Goal: Task Accomplishment & Management: Use online tool/utility

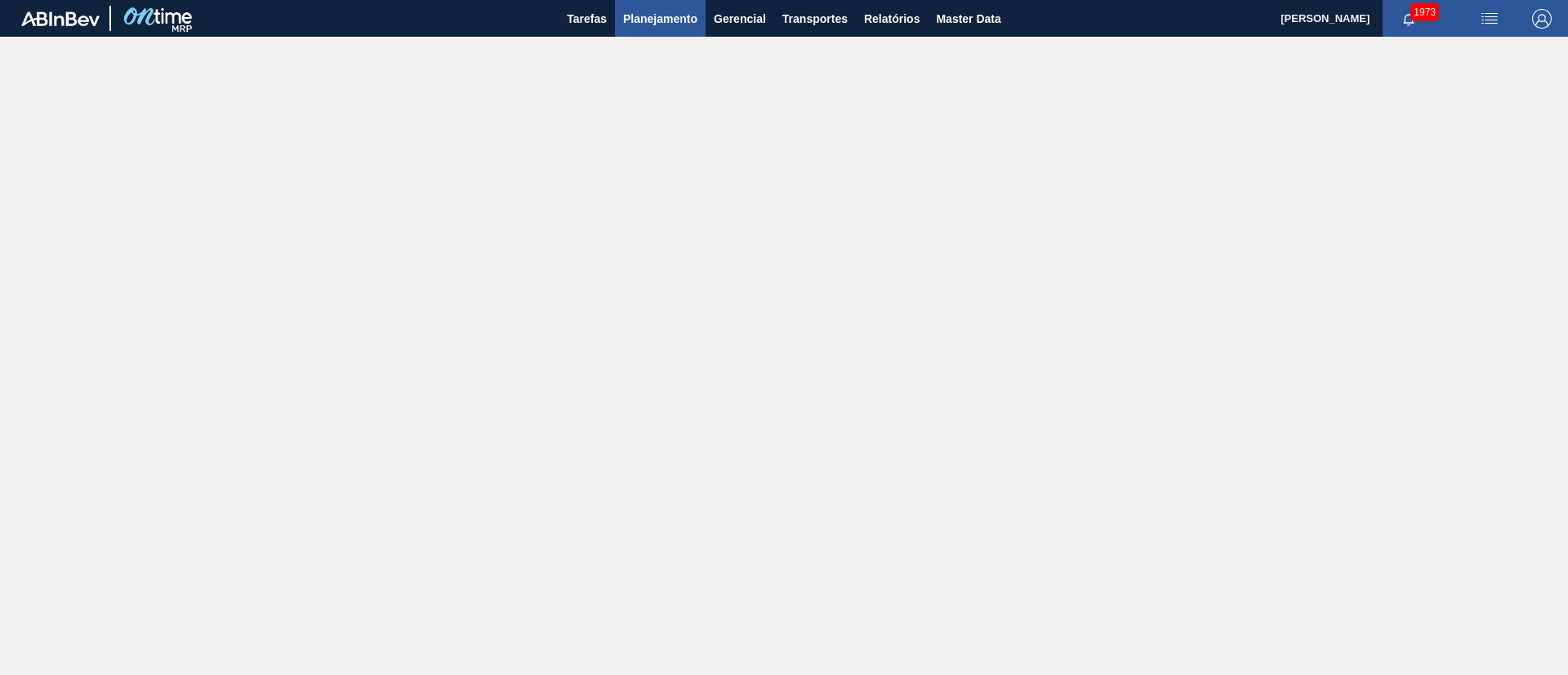
click at [650, 29] on button "Planejamento" at bounding box center [660, 18] width 91 height 37
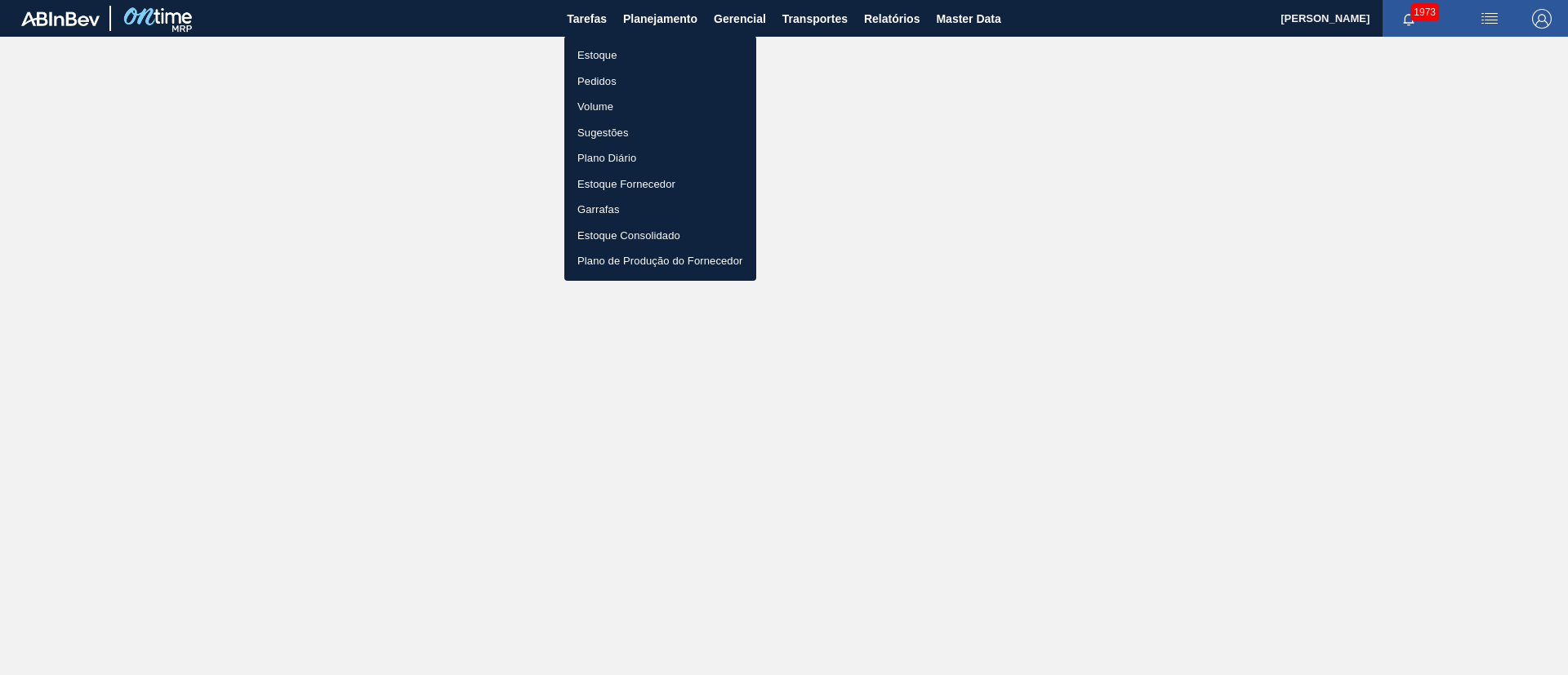
click at [597, 60] on li "Estoque" at bounding box center [660, 55] width 192 height 26
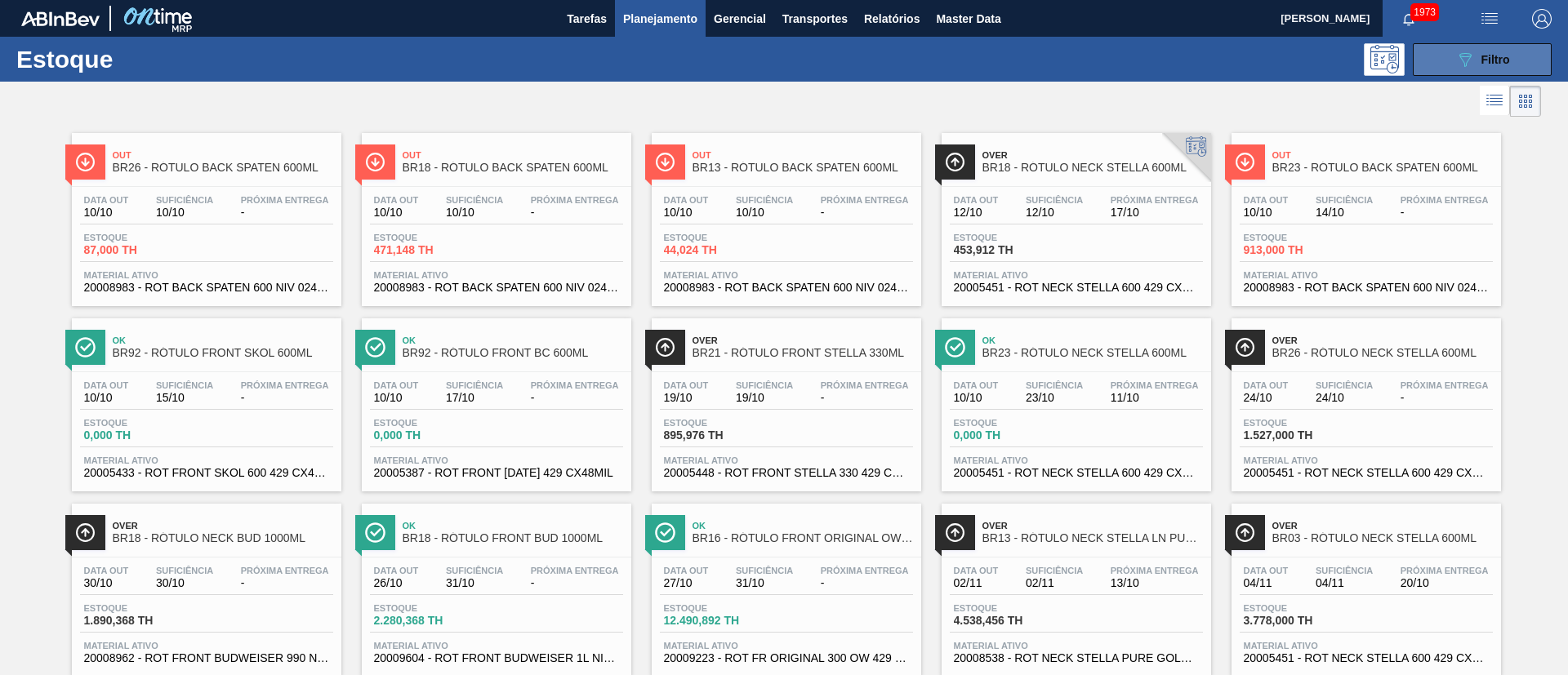
click at [1481, 54] on span "Filtro" at bounding box center [1495, 59] width 29 height 13
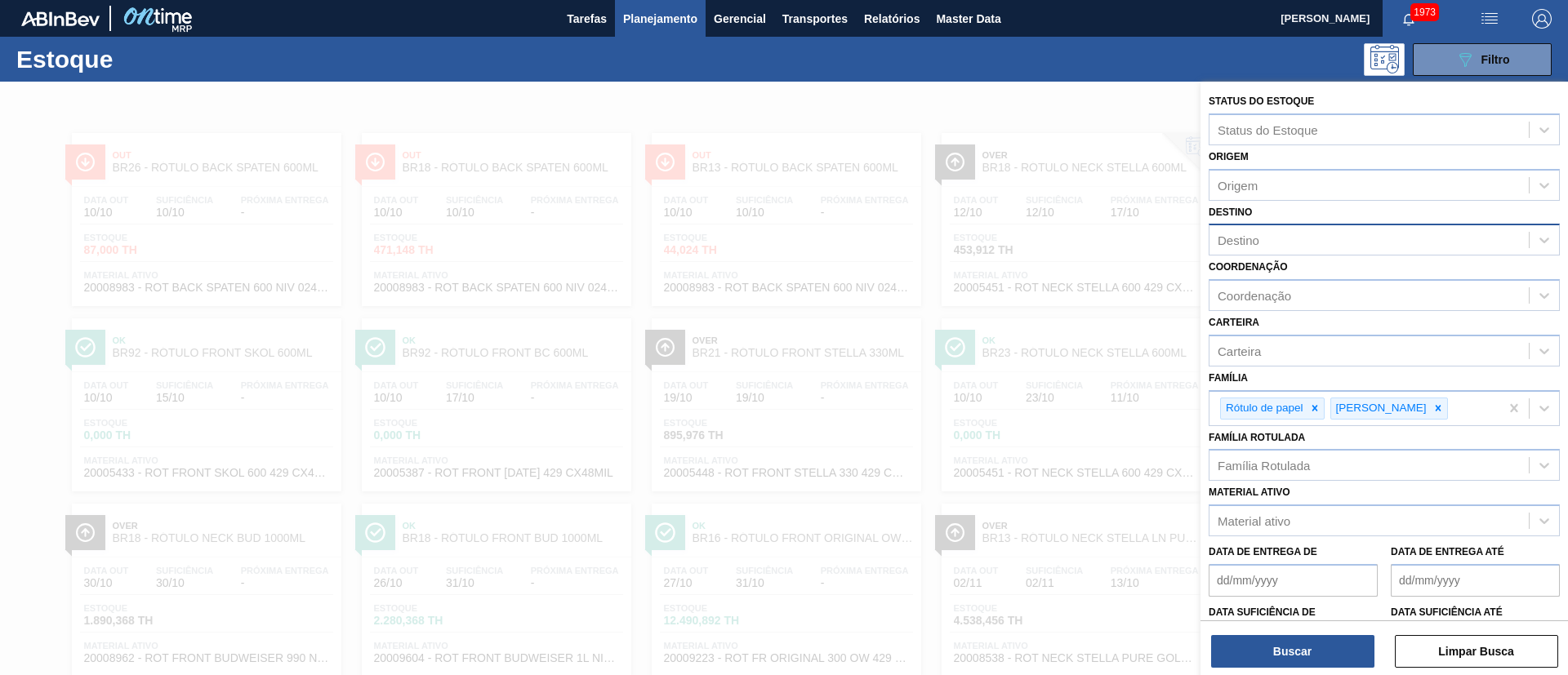
click at [1281, 246] on div "Destino" at bounding box center [1368, 240] width 319 height 24
type input "br08"
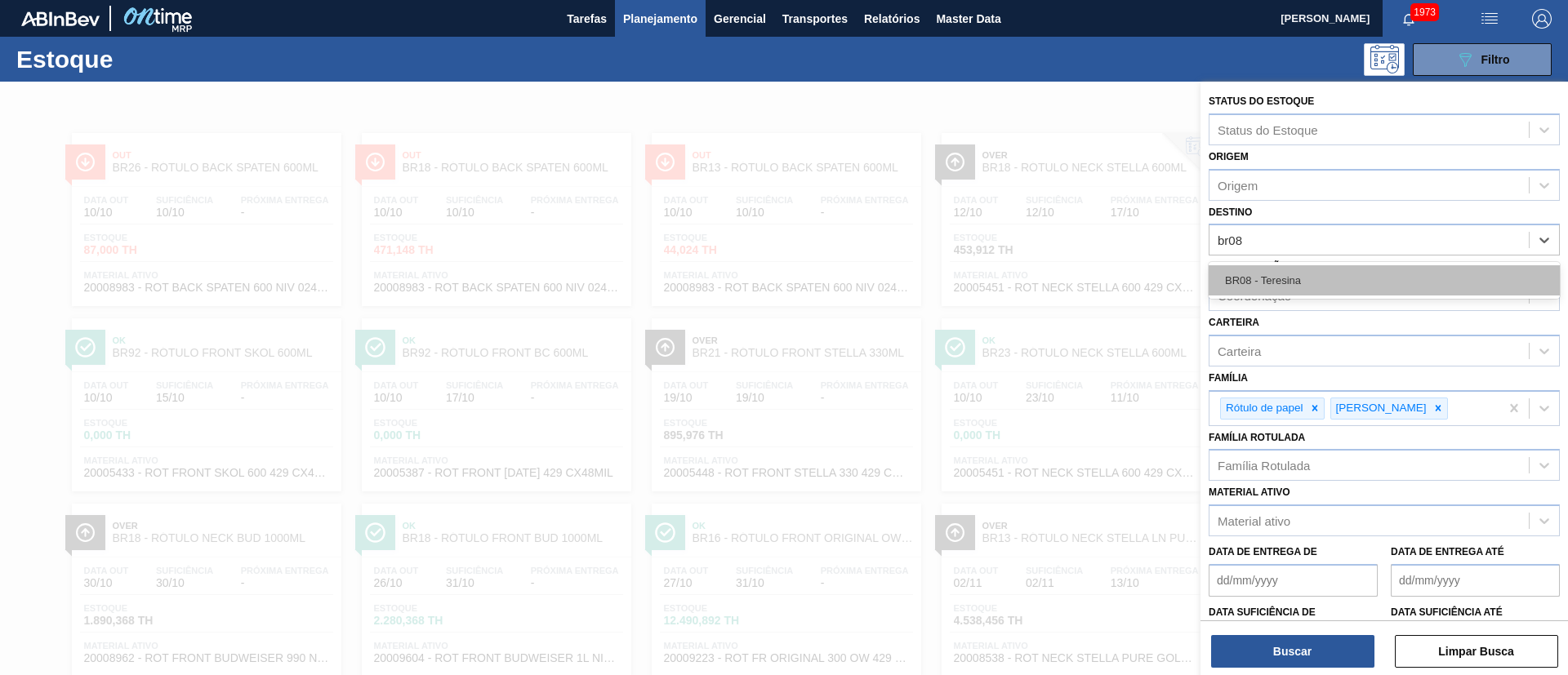
click at [1281, 270] on div "BR08 - Teresina" at bounding box center [1383, 280] width 351 height 30
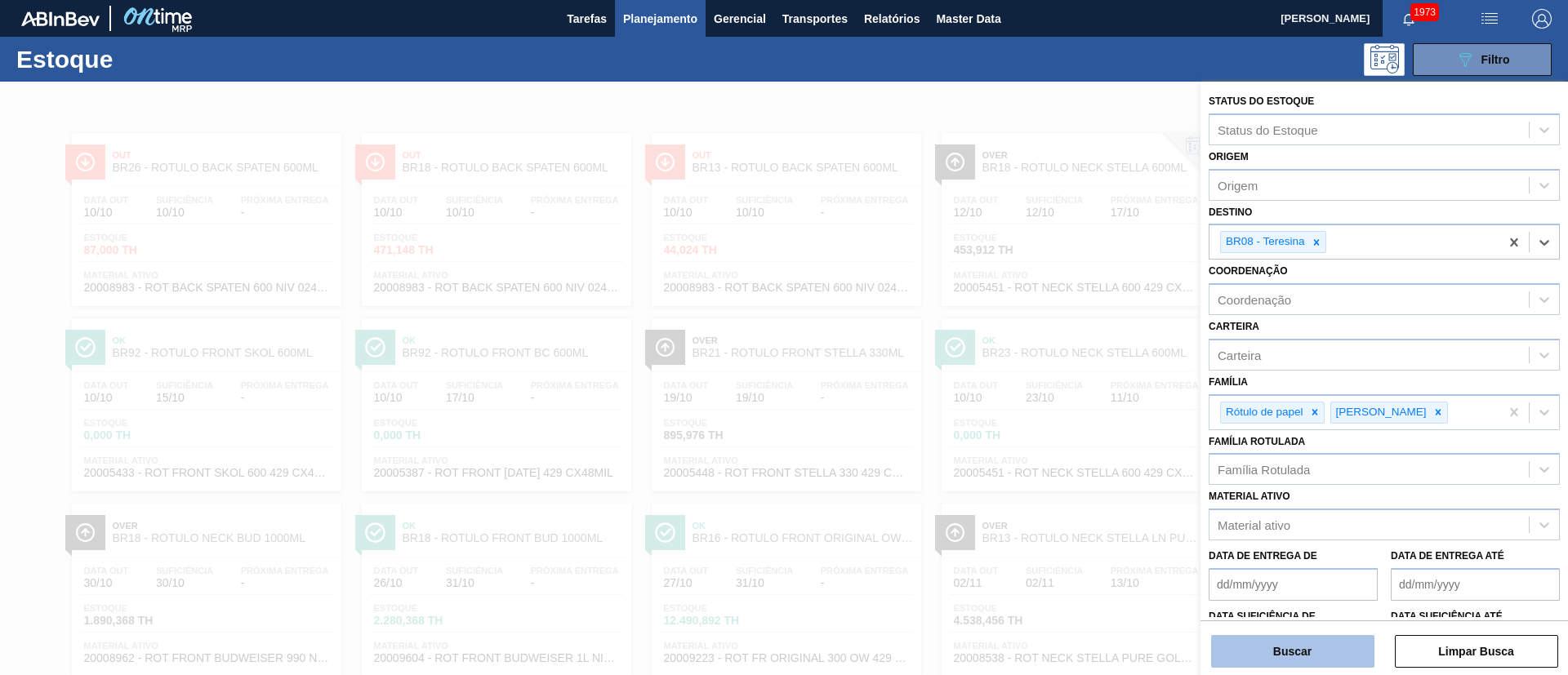
click at [1262, 658] on button "Buscar" at bounding box center [1293, 651] width 163 height 33
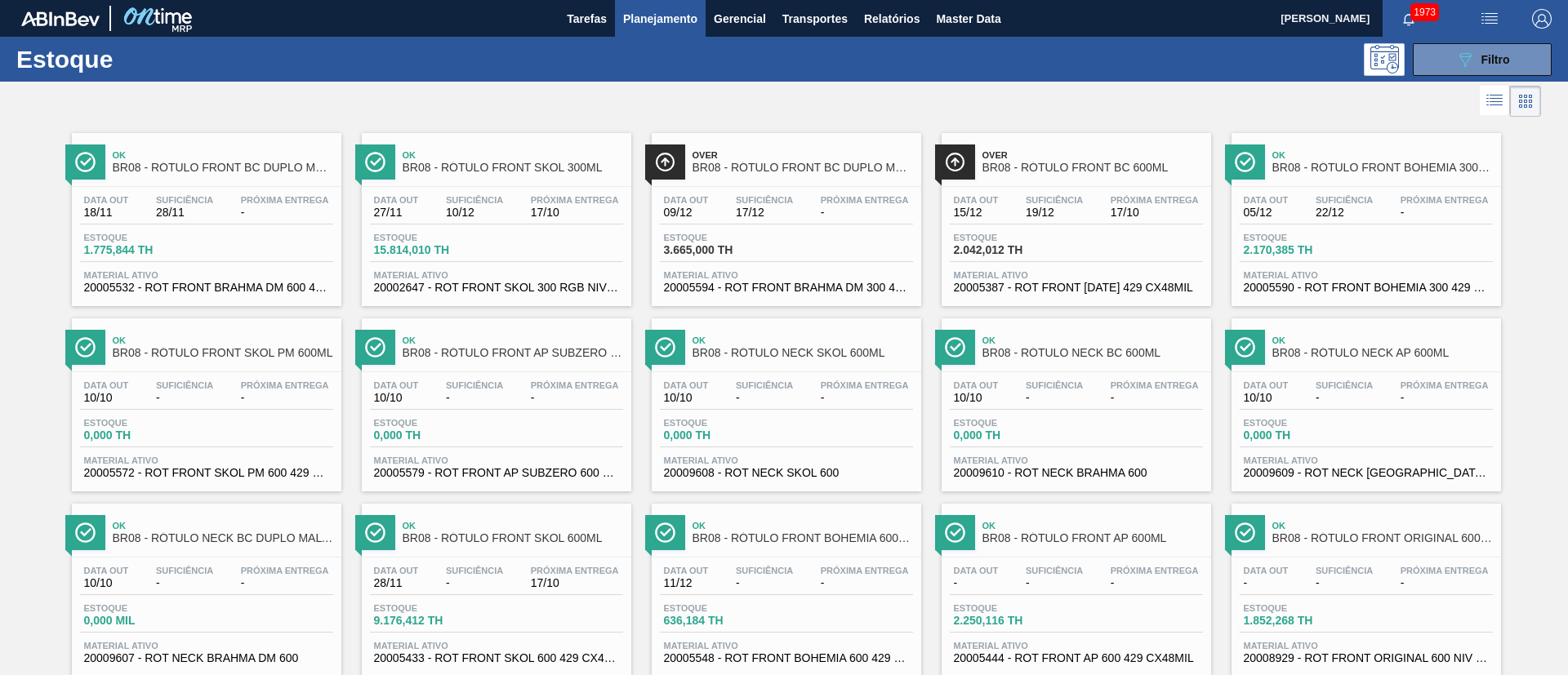
drag, startPoint x: 1030, startPoint y: 158, endPoint x: 1100, endPoint y: 172, distance: 71.4
click at [1100, 172] on span "BR08 - RÓTULO FRONT BC 600ML" at bounding box center [1093, 168] width 221 height 12
drag, startPoint x: 1456, startPoint y: 62, endPoint x: 1450, endPoint y: 79, distance: 18.0
click at [1456, 63] on icon "089F7B8B-B2A5-4AFE-B5C0-19BA573D28AC" at bounding box center [1464, 60] width 19 height 19
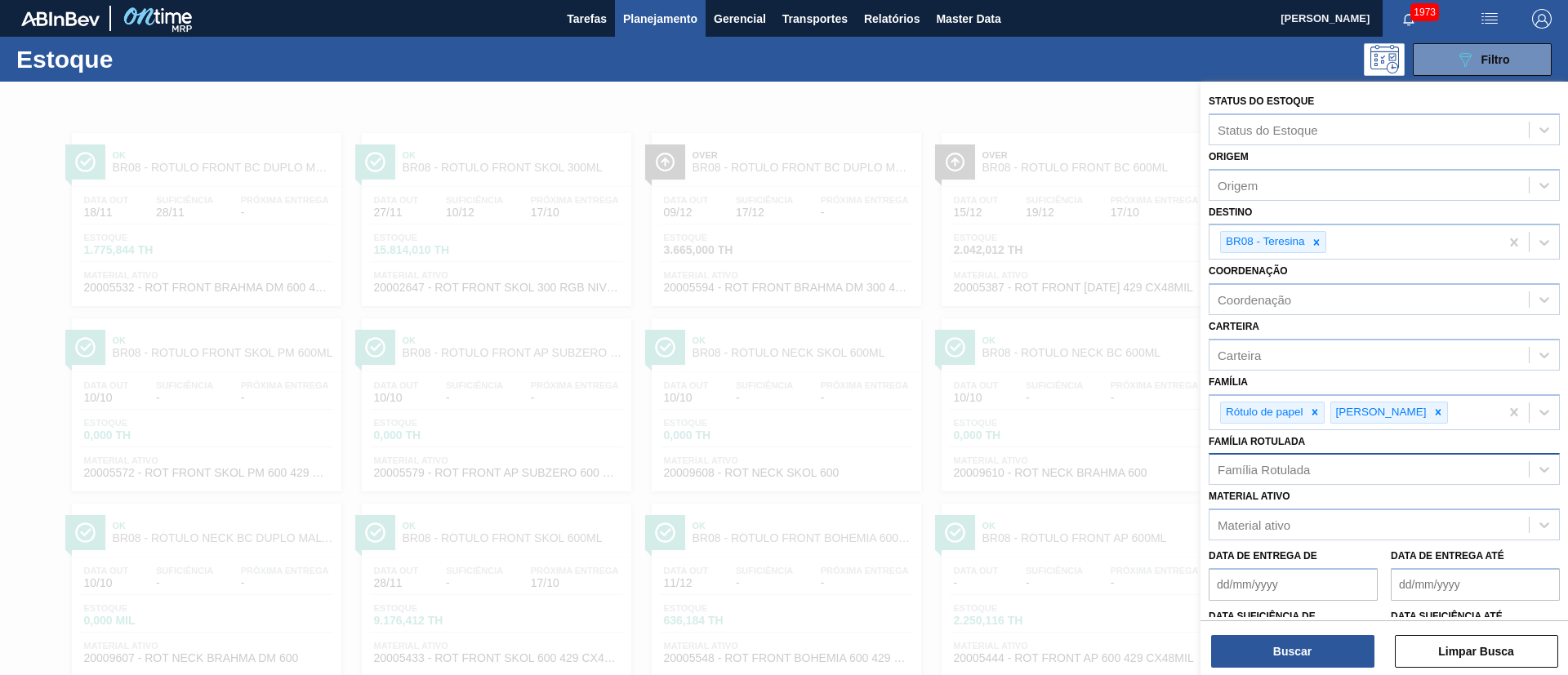
click at [1294, 470] on div "Família Rotulada" at bounding box center [1263, 470] width 92 height 14
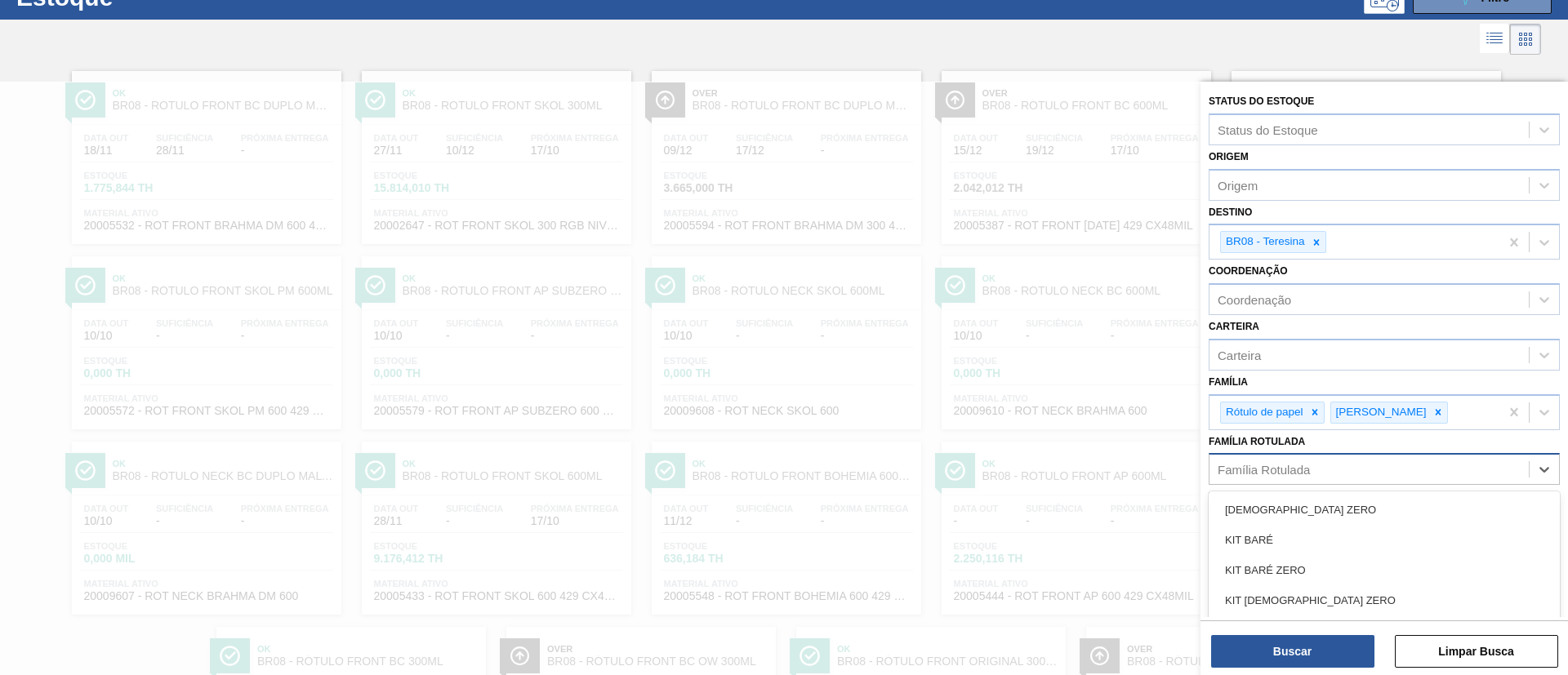
scroll to position [68, 0]
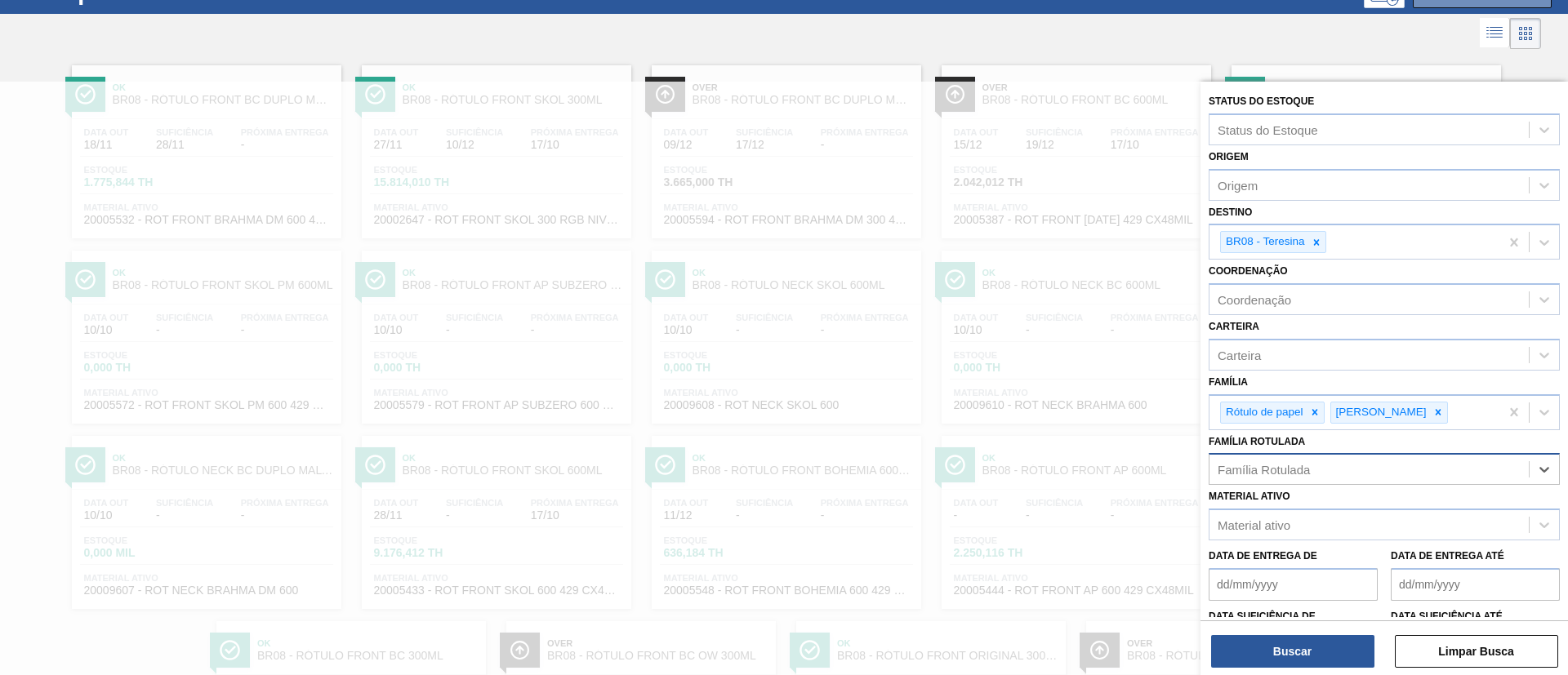
paste Rotulada "RÓTULO FRONT BOHEMIA 300ML"
type Rotulada "RÓTULO FRONT BOHEMIA 300ML"
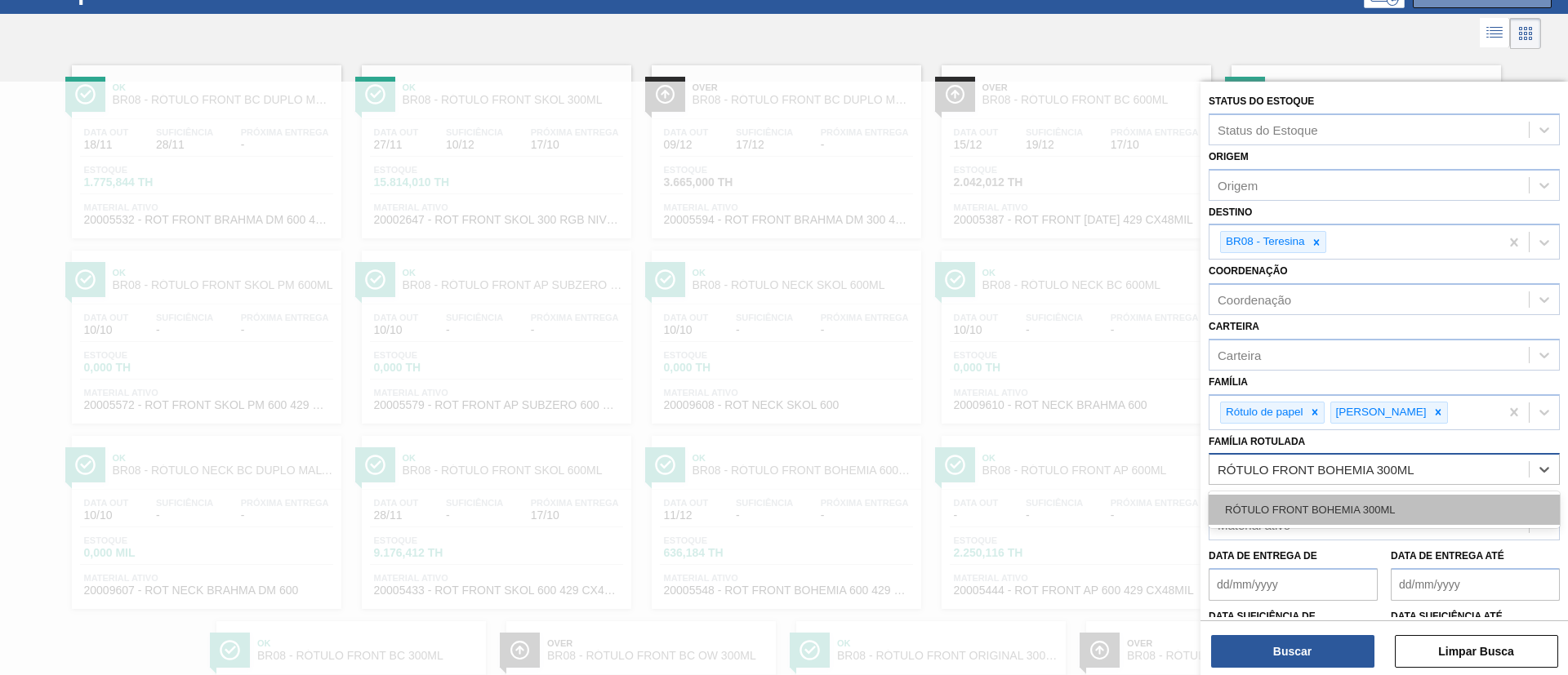
click at [1285, 505] on div "RÓTULO FRONT BOHEMIA 300ML" at bounding box center [1383, 510] width 351 height 30
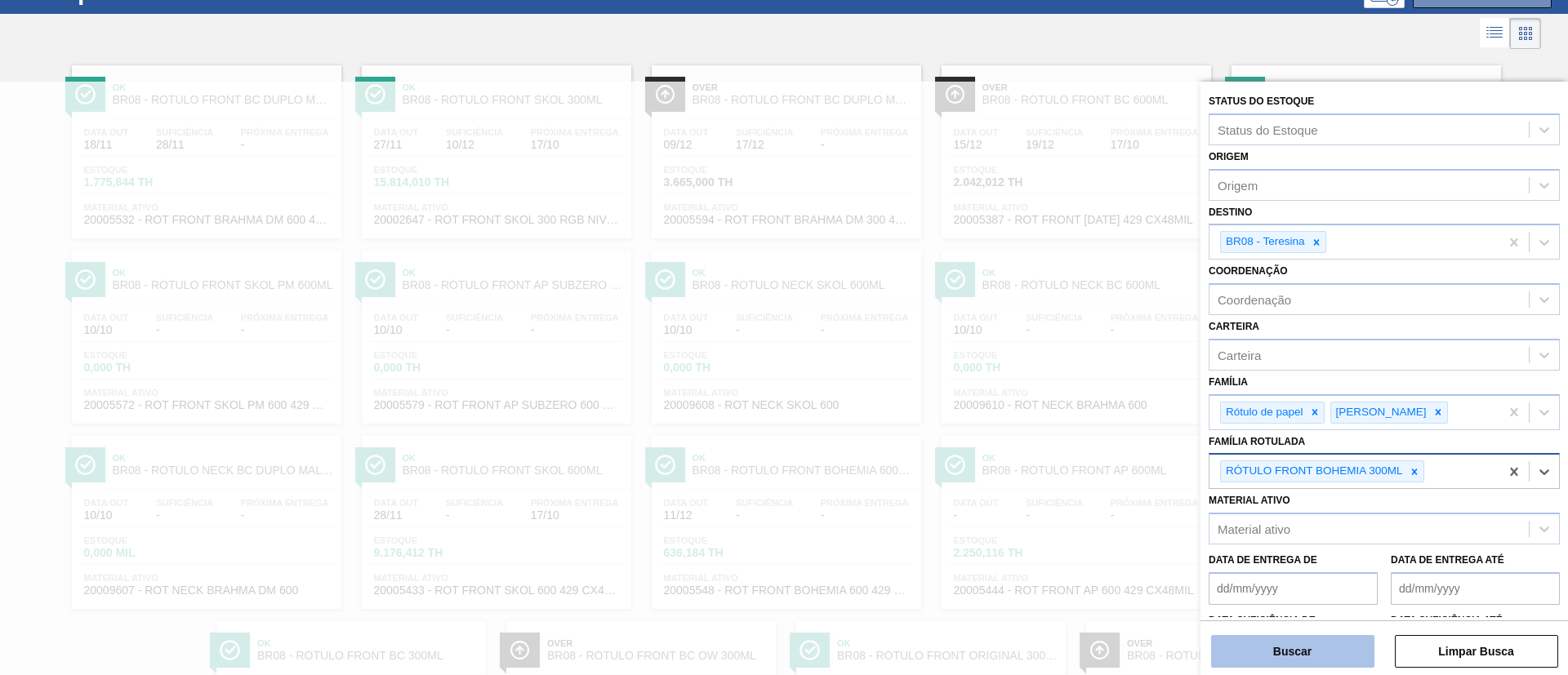
click at [1289, 652] on button "Buscar" at bounding box center [1293, 651] width 163 height 33
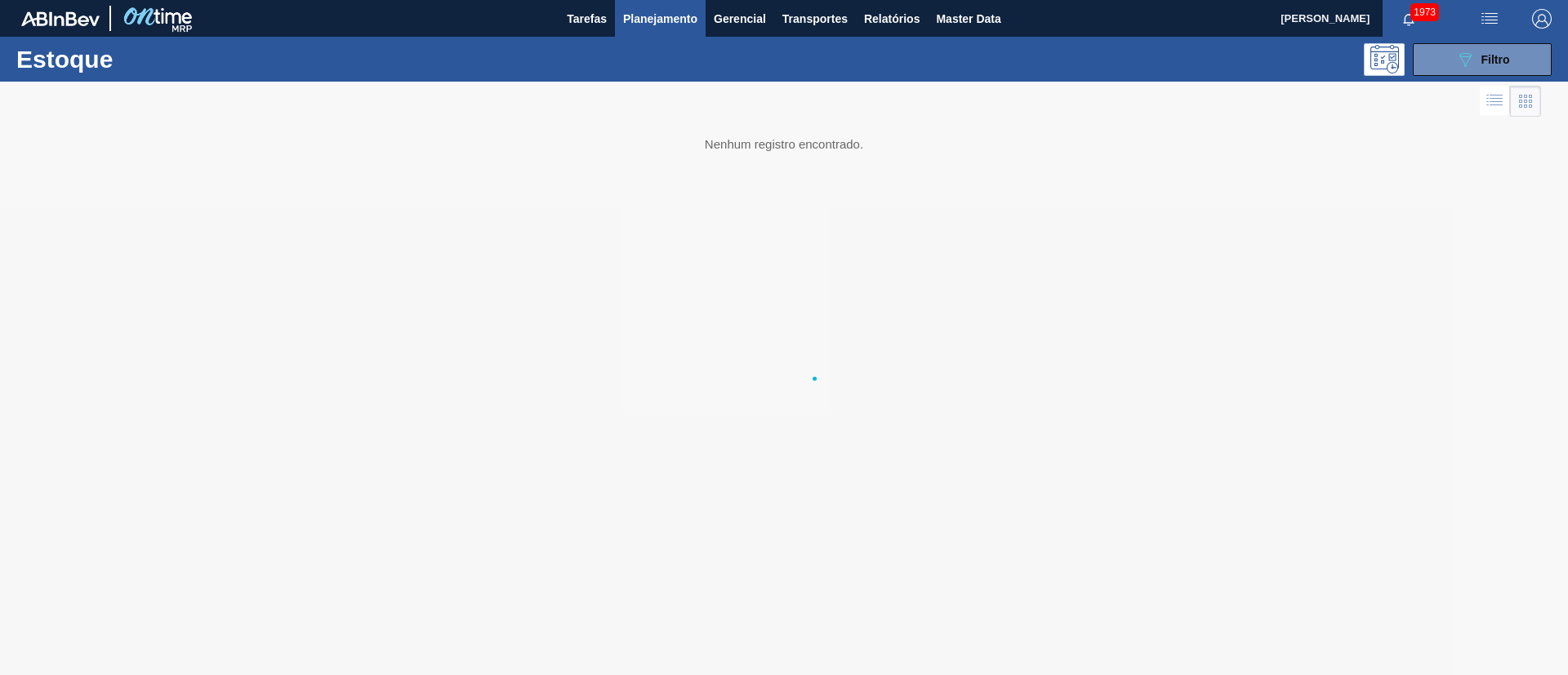
scroll to position [0, 0]
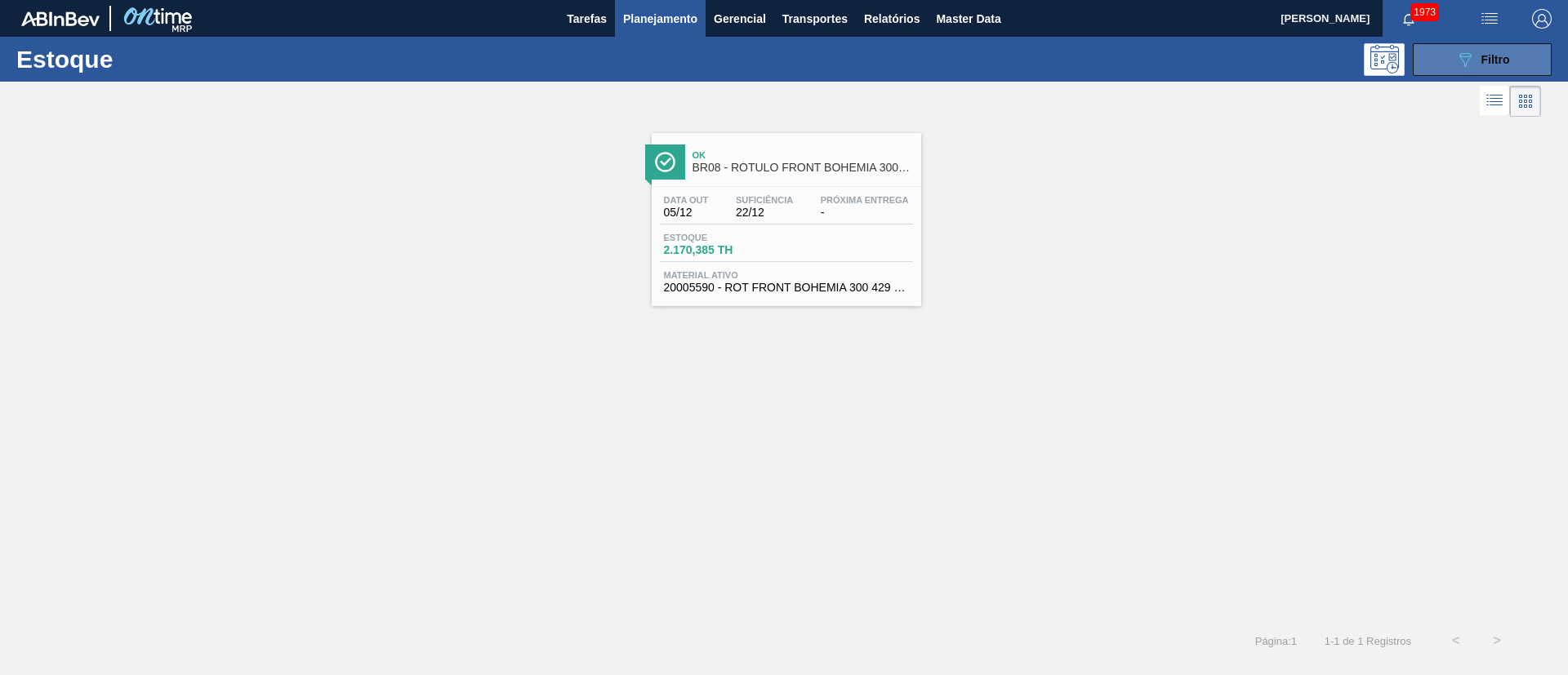
click at [1428, 52] on button "089F7B8B-B2A5-4AFE-B5C0-19BA573D28AC Filtro" at bounding box center [1482, 59] width 139 height 33
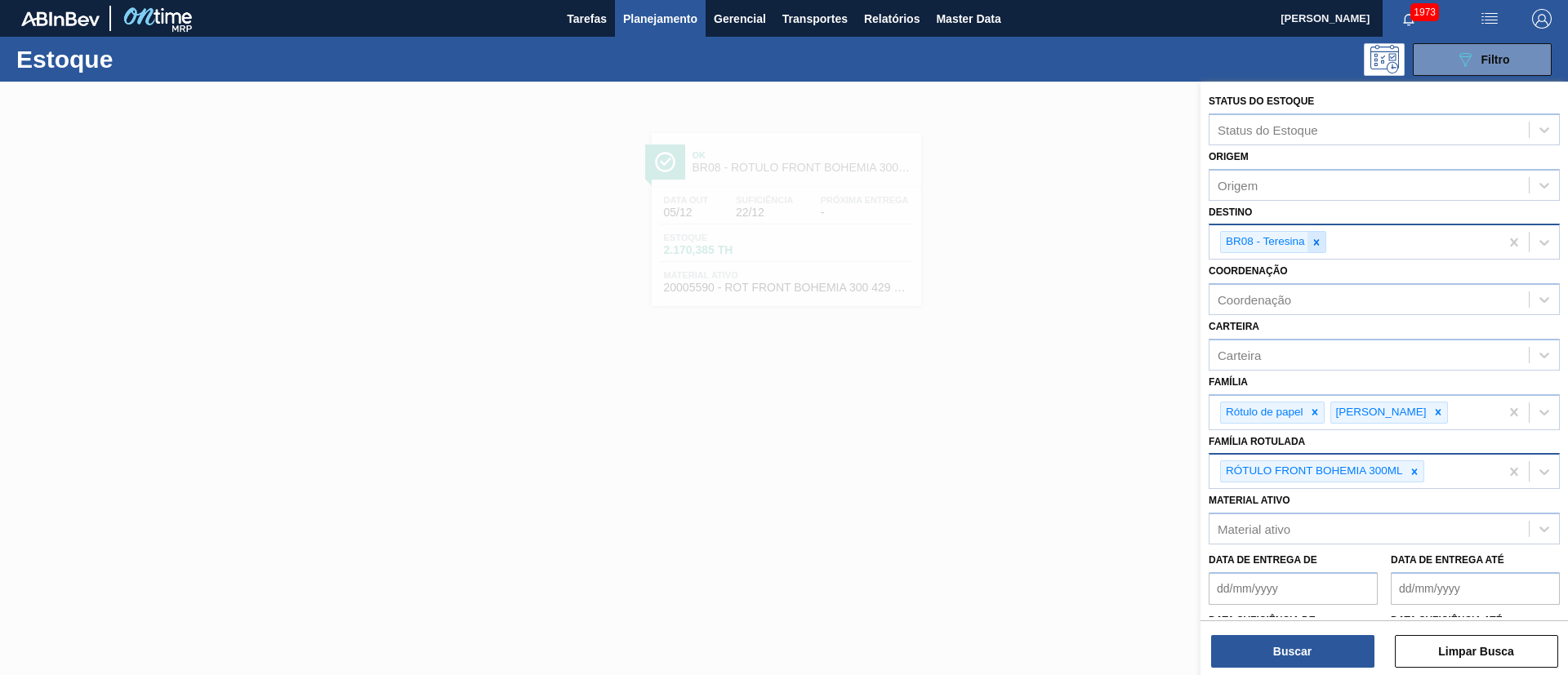
click at [1321, 243] on icon at bounding box center [1316, 242] width 11 height 11
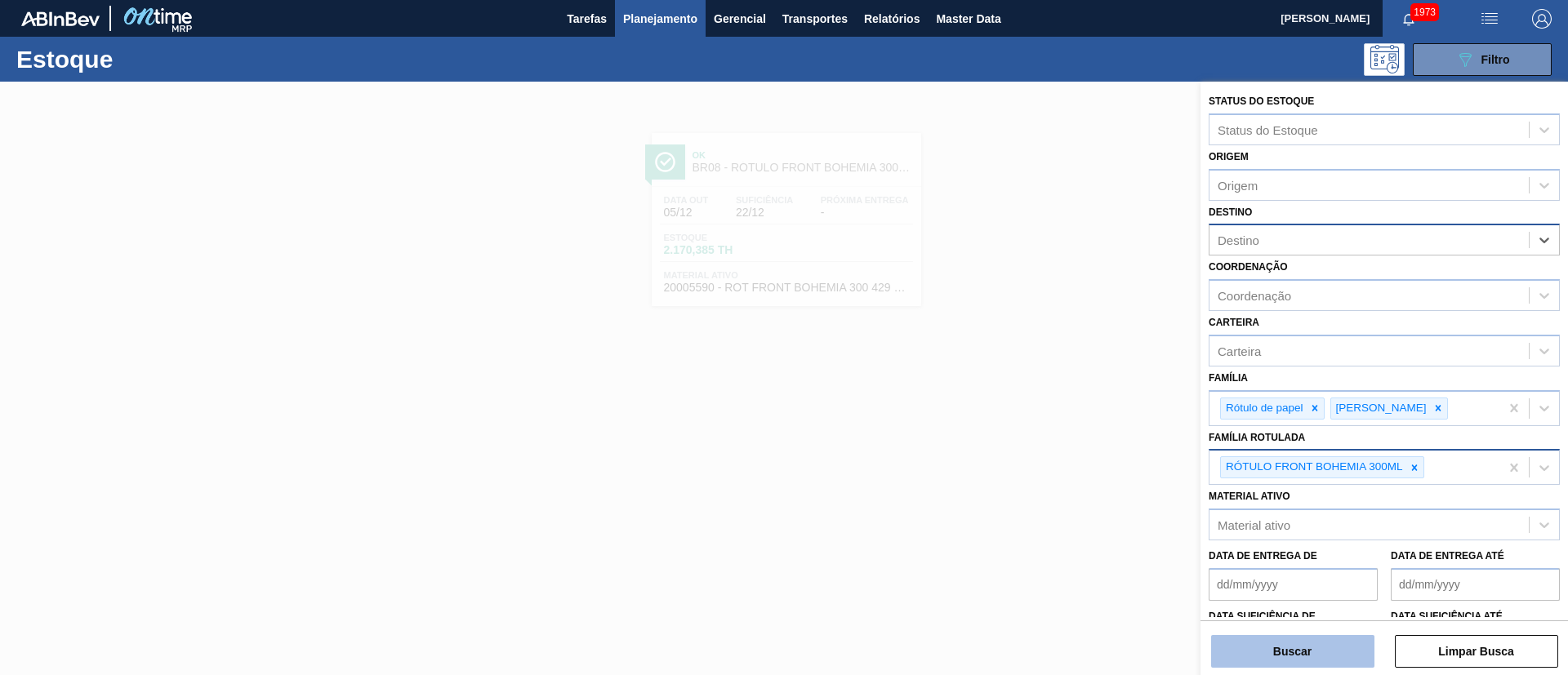
click at [1316, 646] on button "Buscar" at bounding box center [1293, 651] width 163 height 33
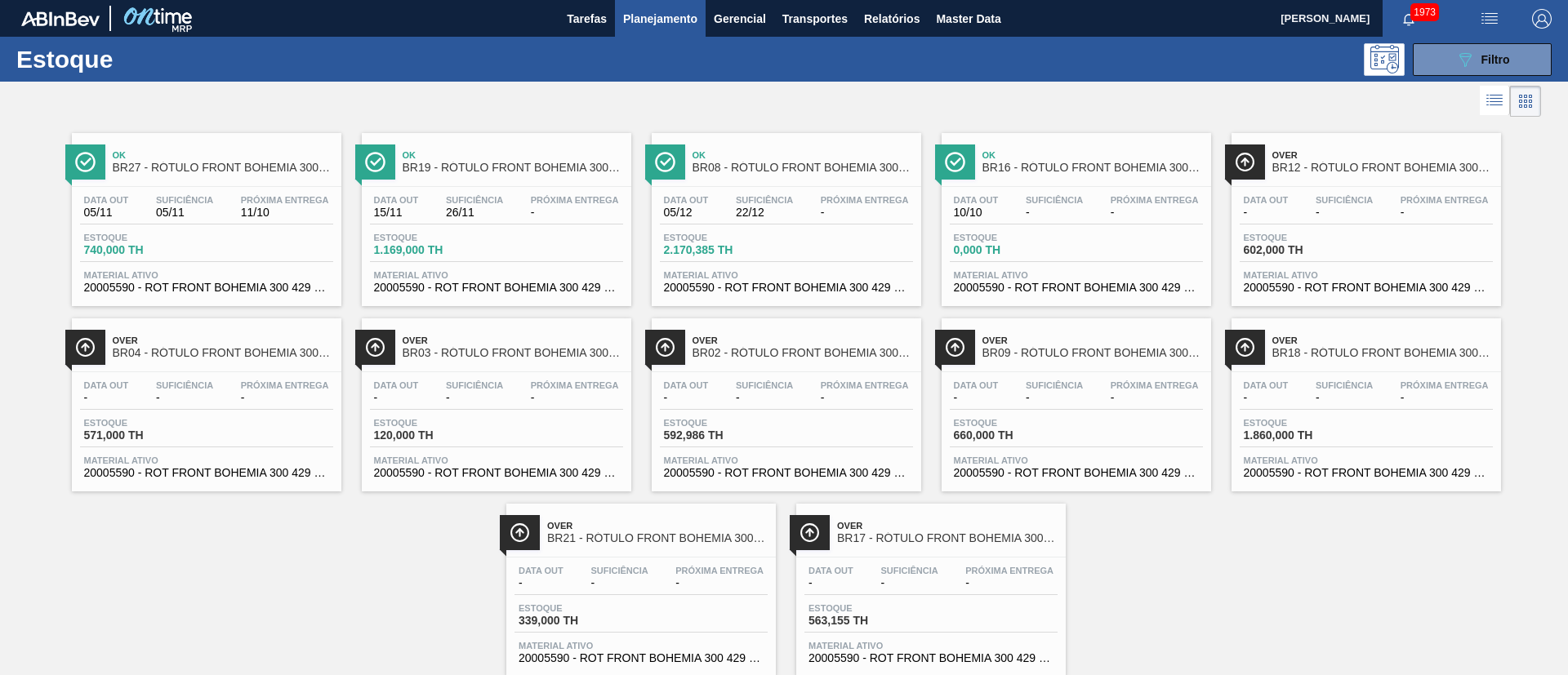
scroll to position [42, 0]
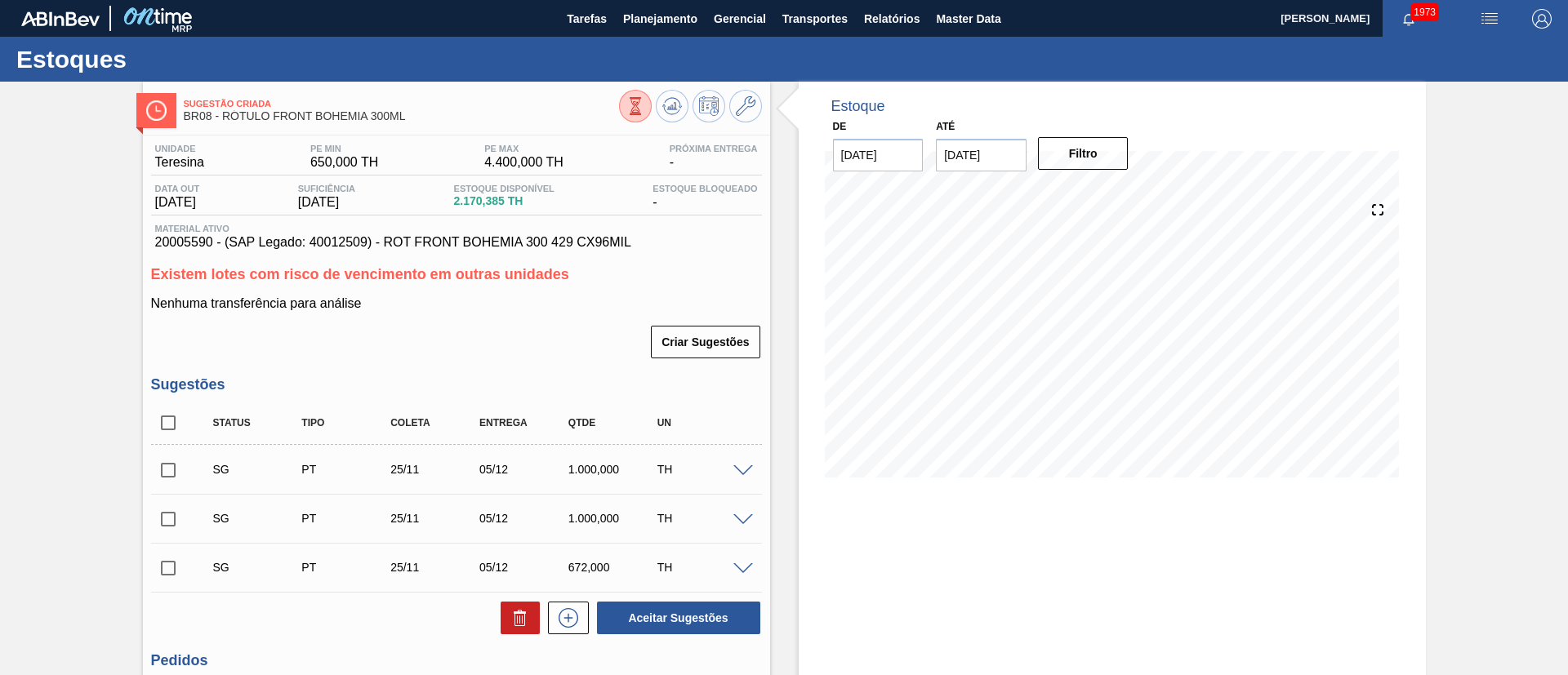
click at [165, 425] on input "checkbox" at bounding box center [168, 423] width 34 height 34
checkbox input "true"
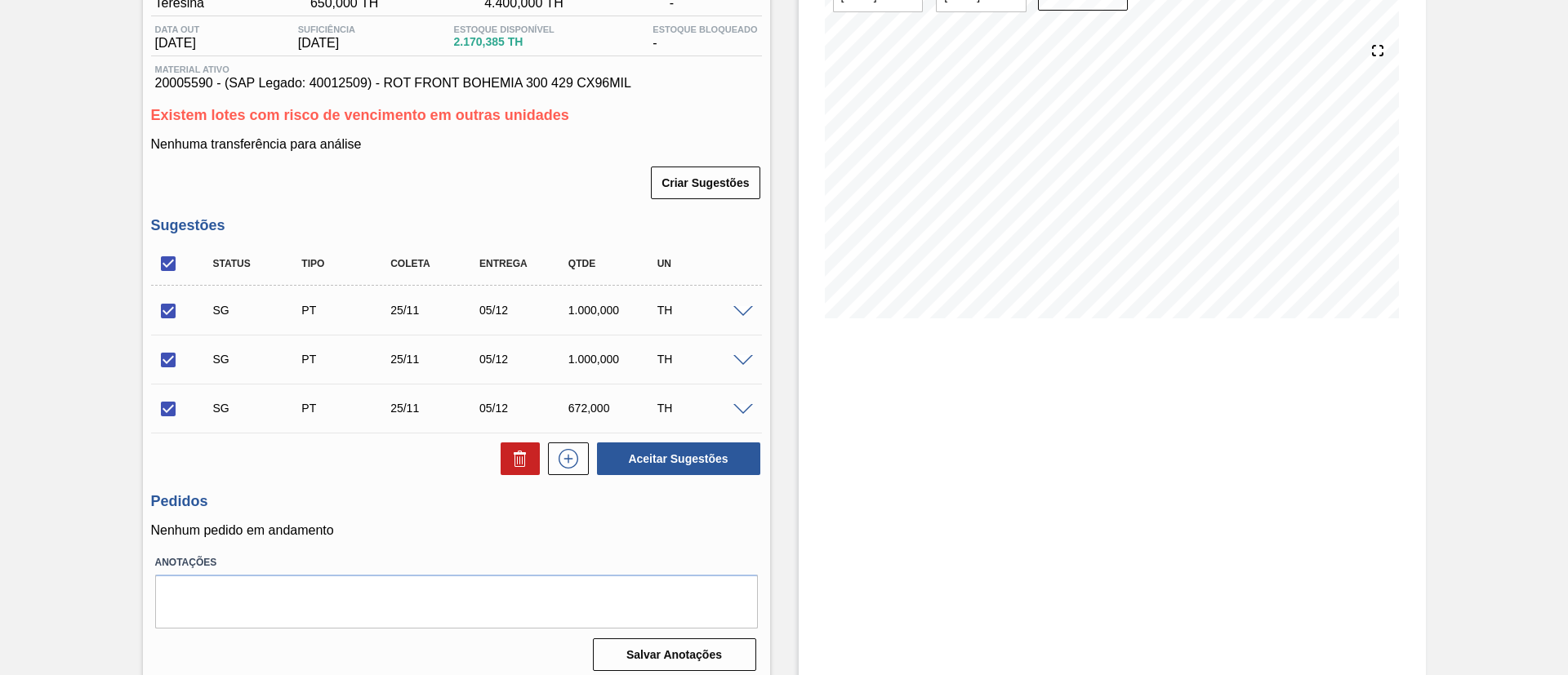
scroll to position [169, 0]
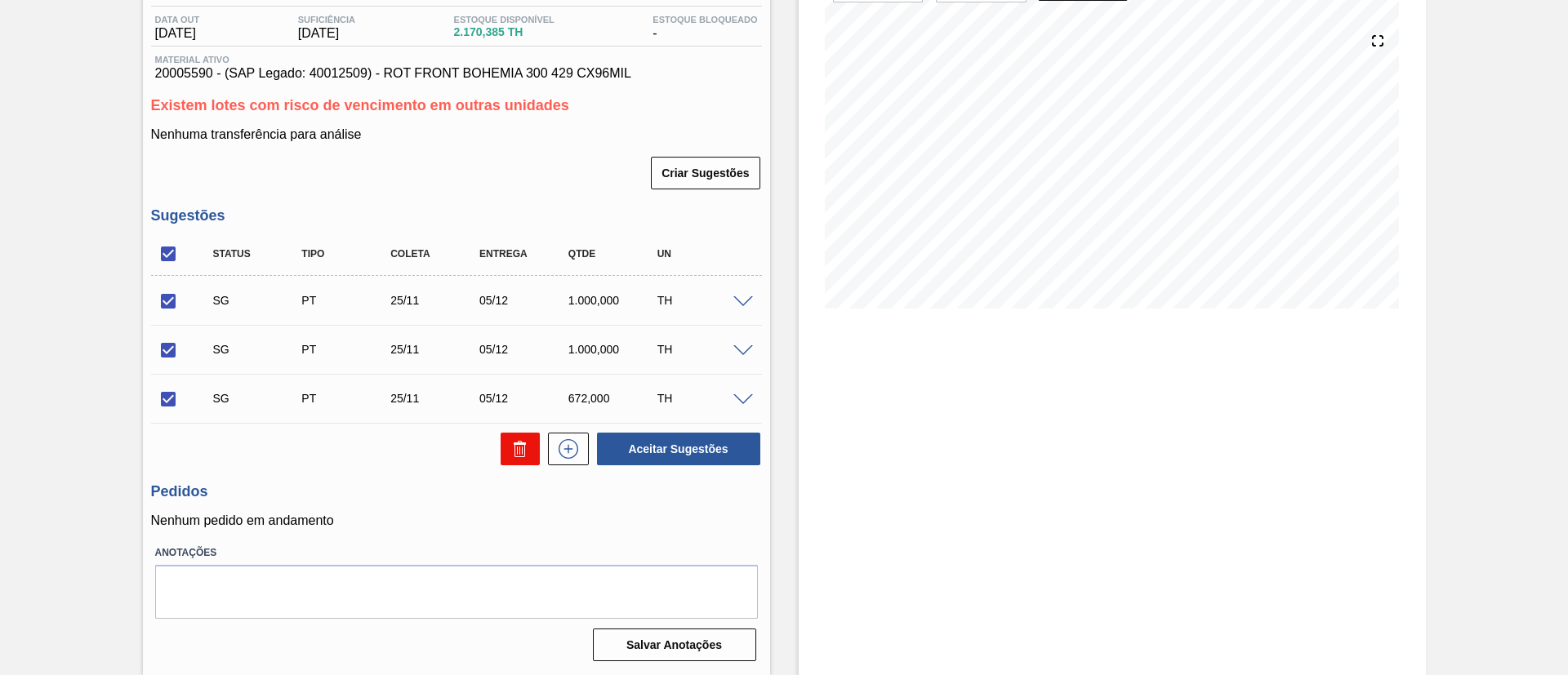
click at [533, 449] on button at bounding box center [519, 448] width 40 height 33
checkbox input "false"
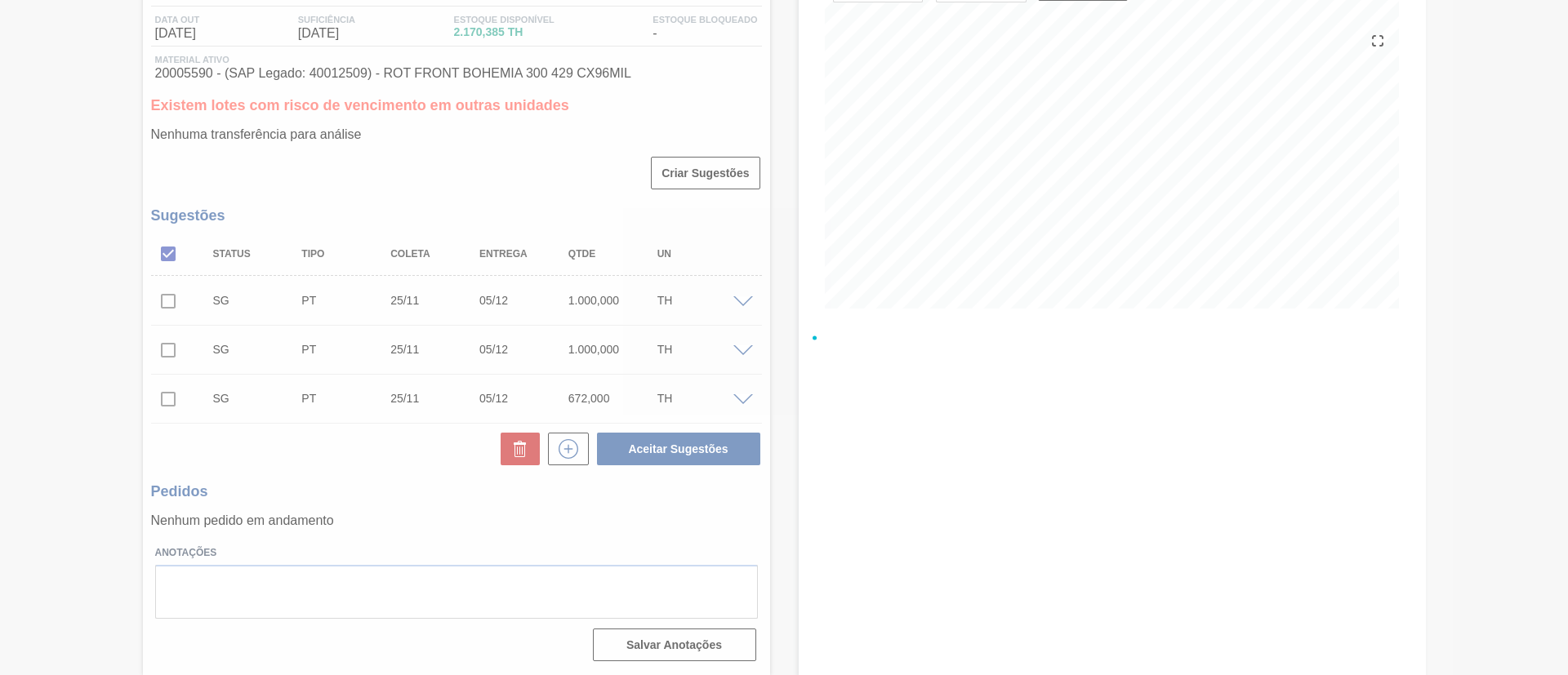
scroll to position [27, 0]
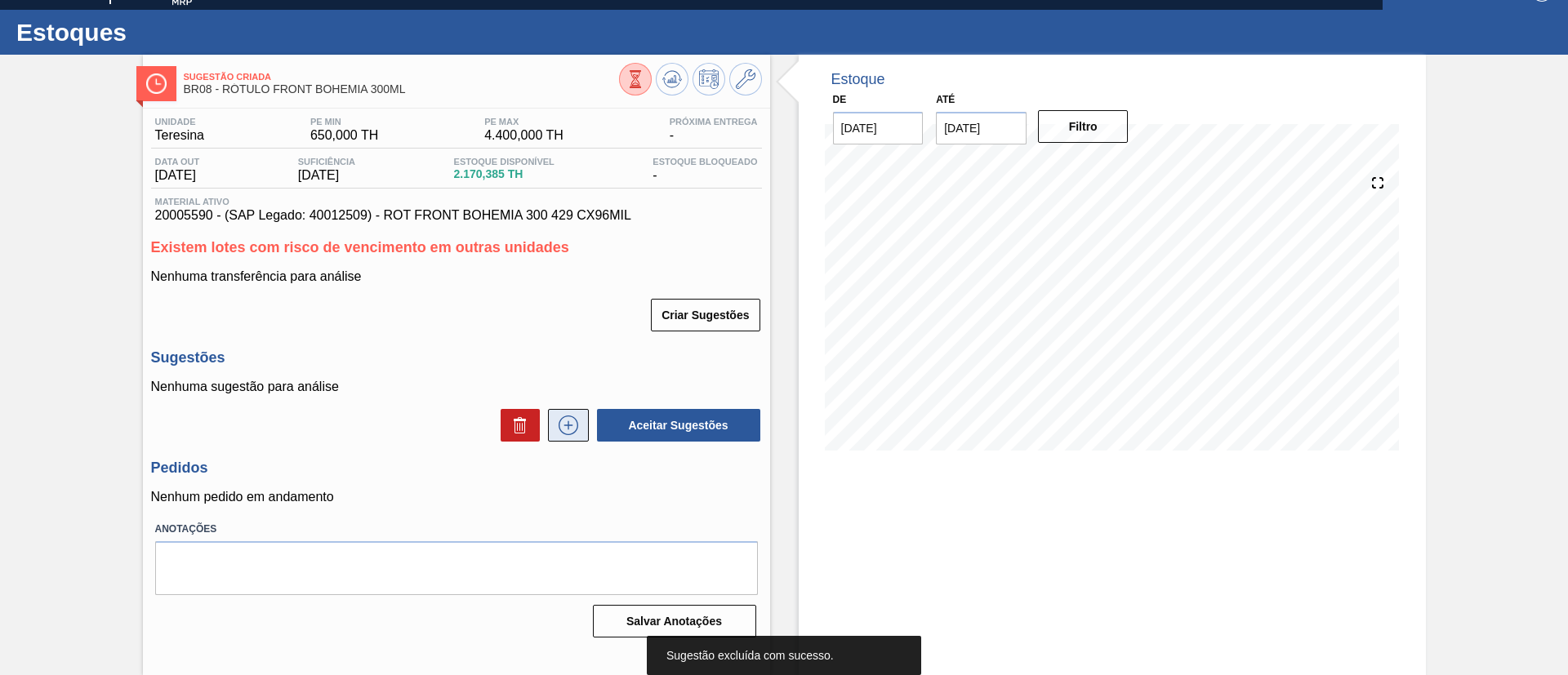
click at [548, 421] on button at bounding box center [568, 425] width 40 height 33
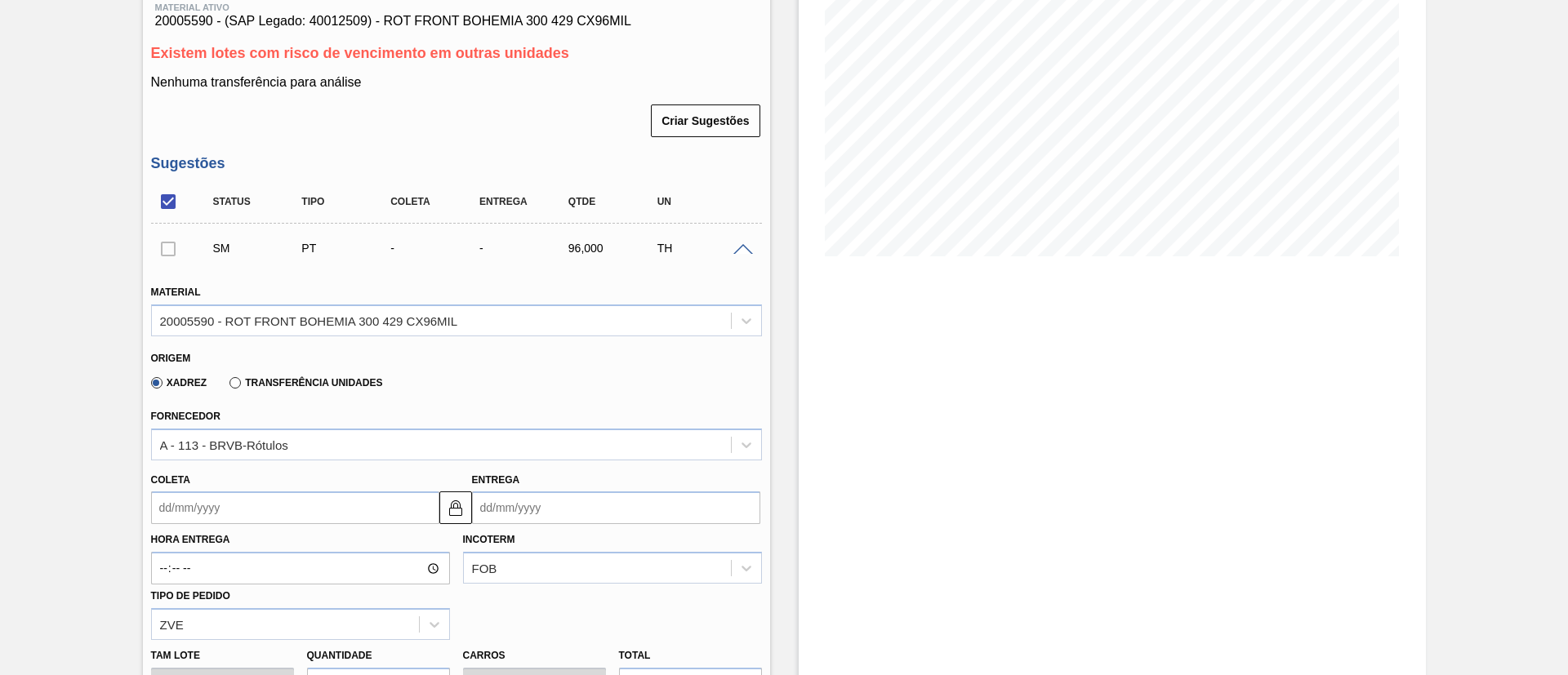
scroll to position [272, 0]
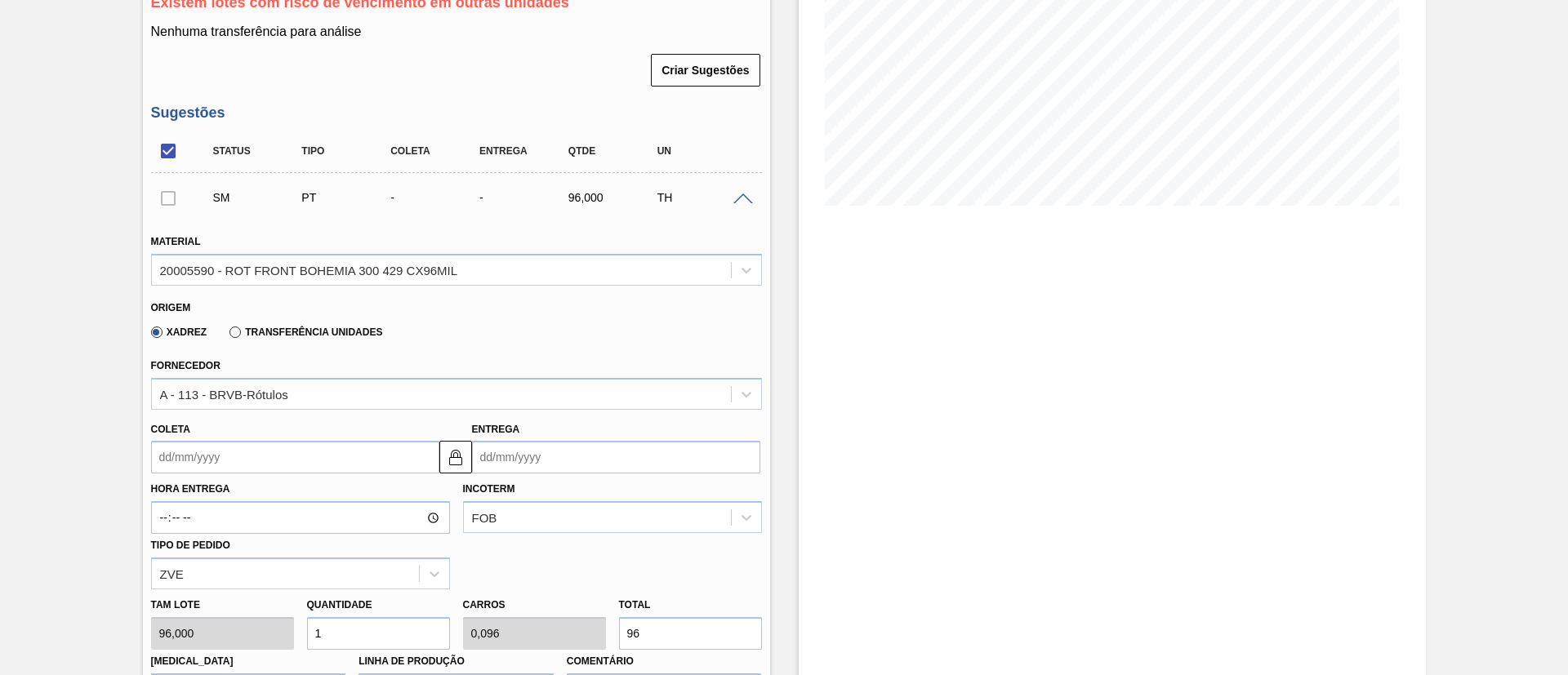
click at [260, 330] on label "Transferência Unidades" at bounding box center [306, 332] width 153 height 11
click at [227, 336] on input "Transferência Unidades" at bounding box center [227, 336] width 0 height 0
click at [229, 402] on div "BR02-[GEOGRAPHIC_DATA]" at bounding box center [441, 394] width 579 height 24
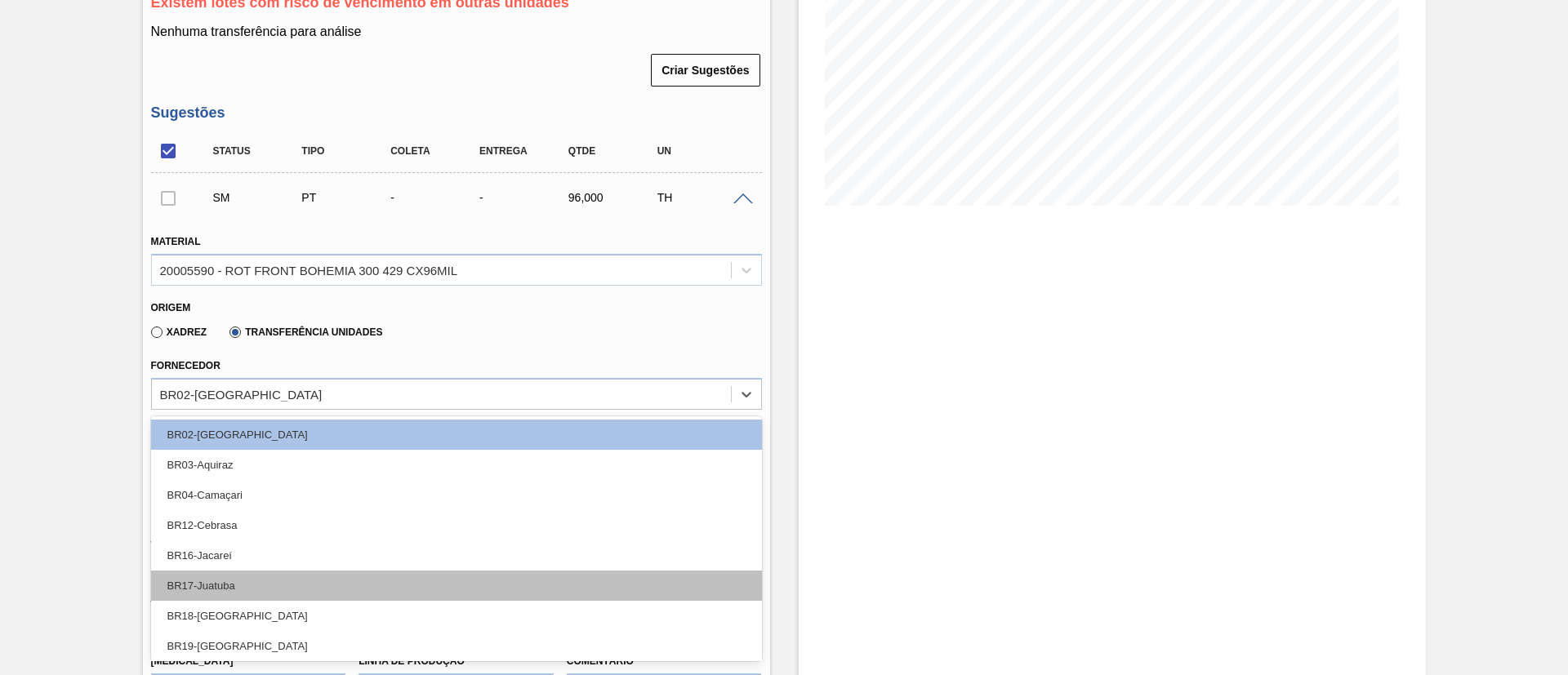
scroll to position [94, 0]
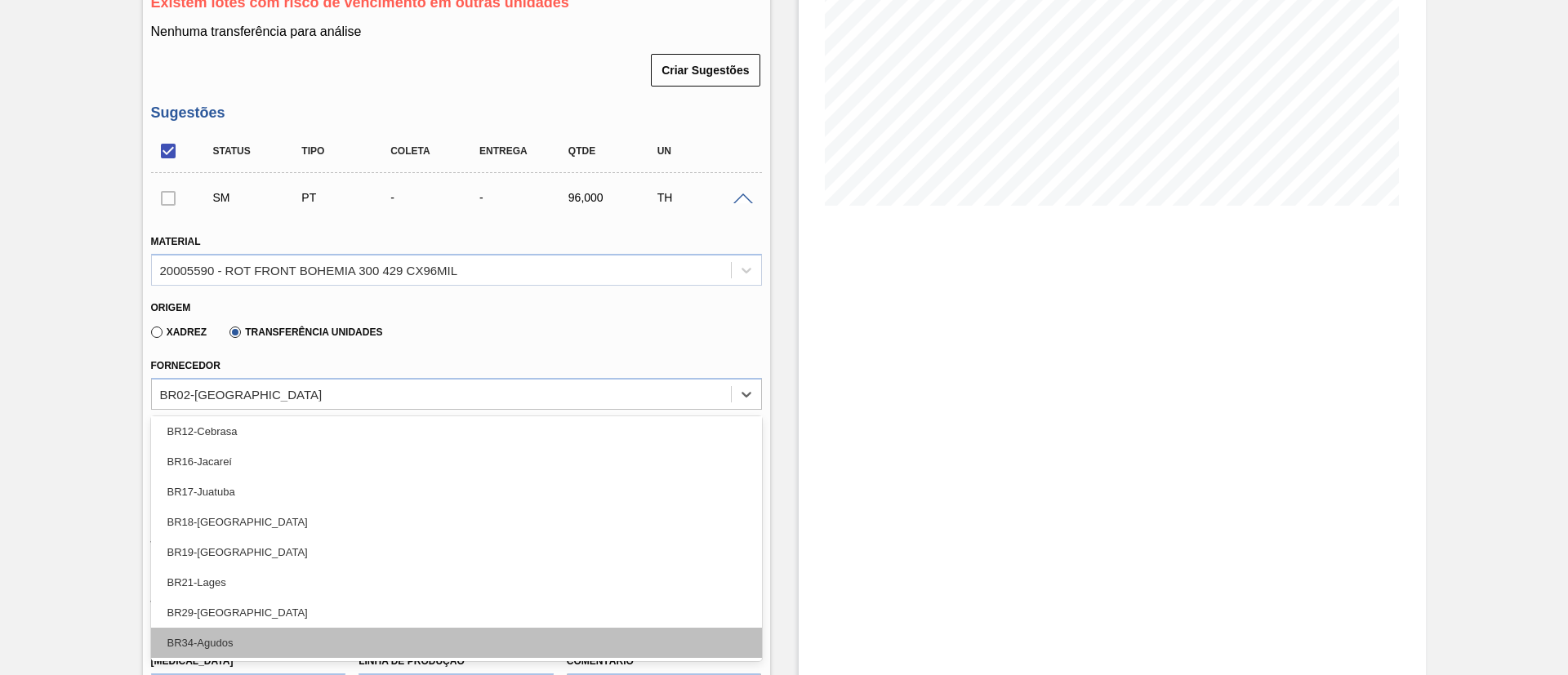
click at [236, 642] on div "BR34-Agudos" at bounding box center [456, 642] width 611 height 30
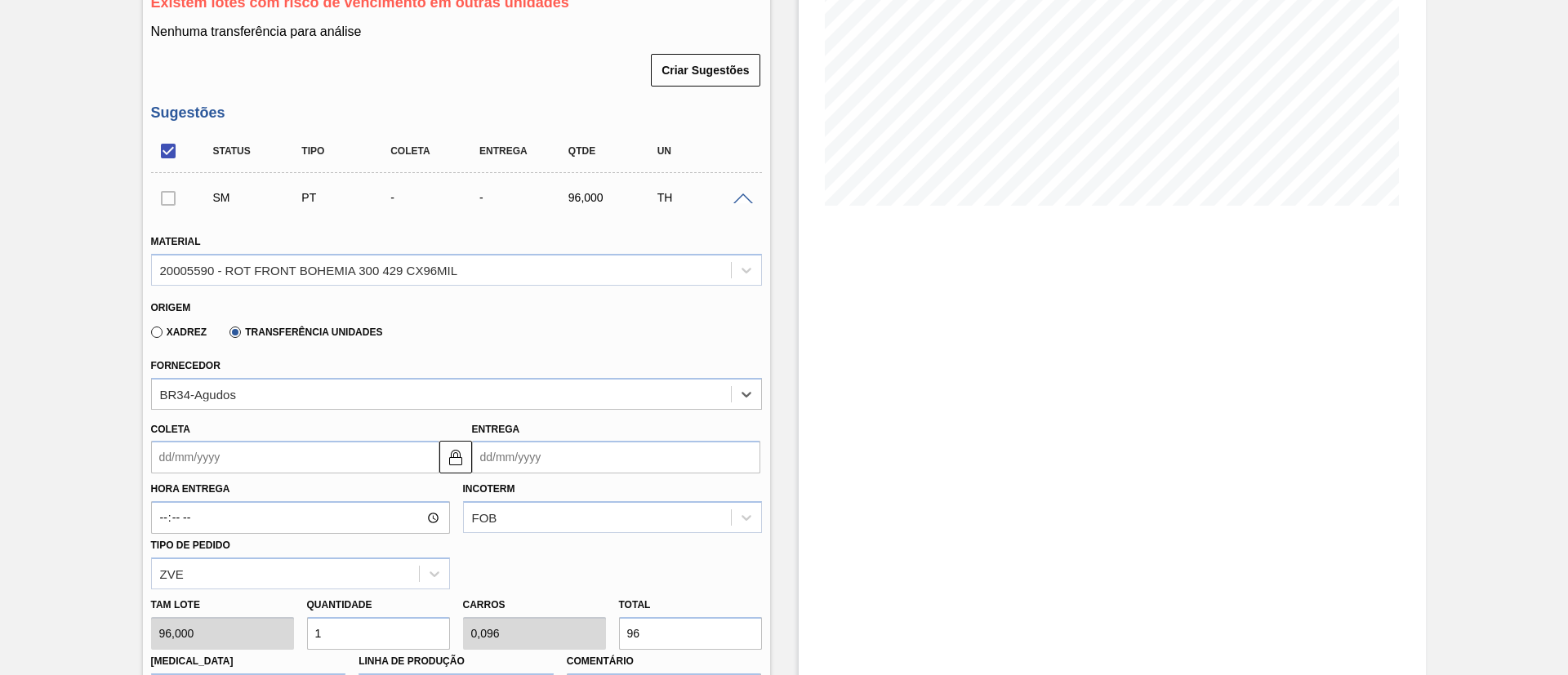
click at [225, 461] on input "Coleta" at bounding box center [295, 457] width 288 height 33
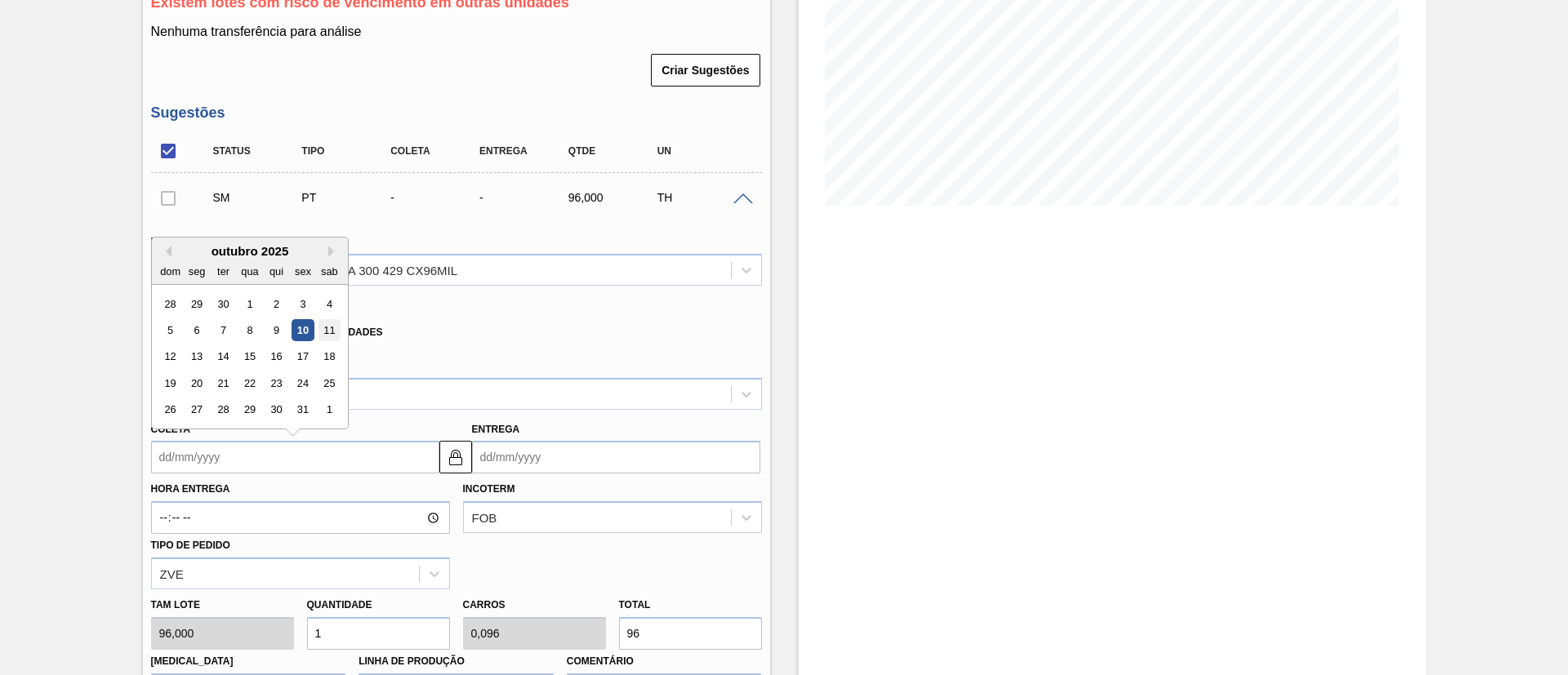
click at [323, 335] on div "11" at bounding box center [328, 330] width 22 height 22
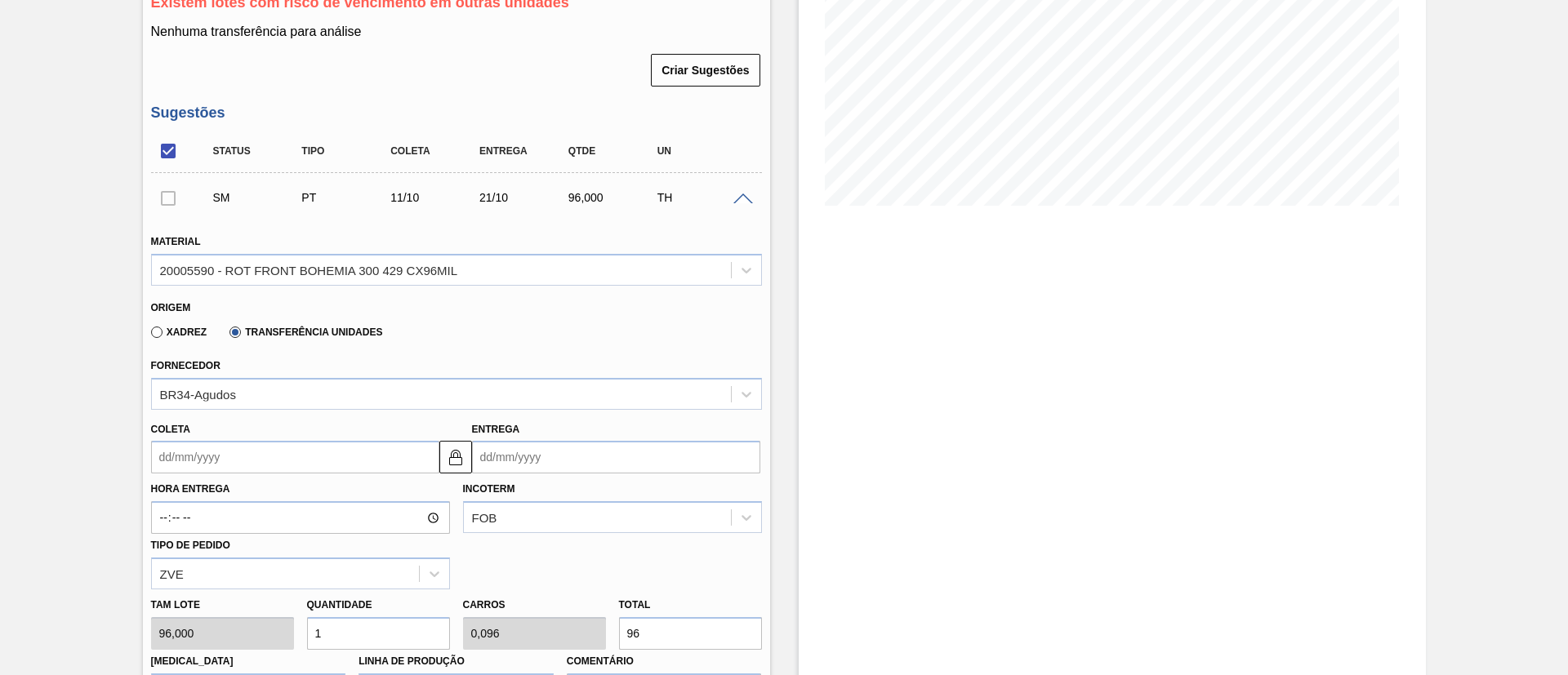
type input "[DATE]"
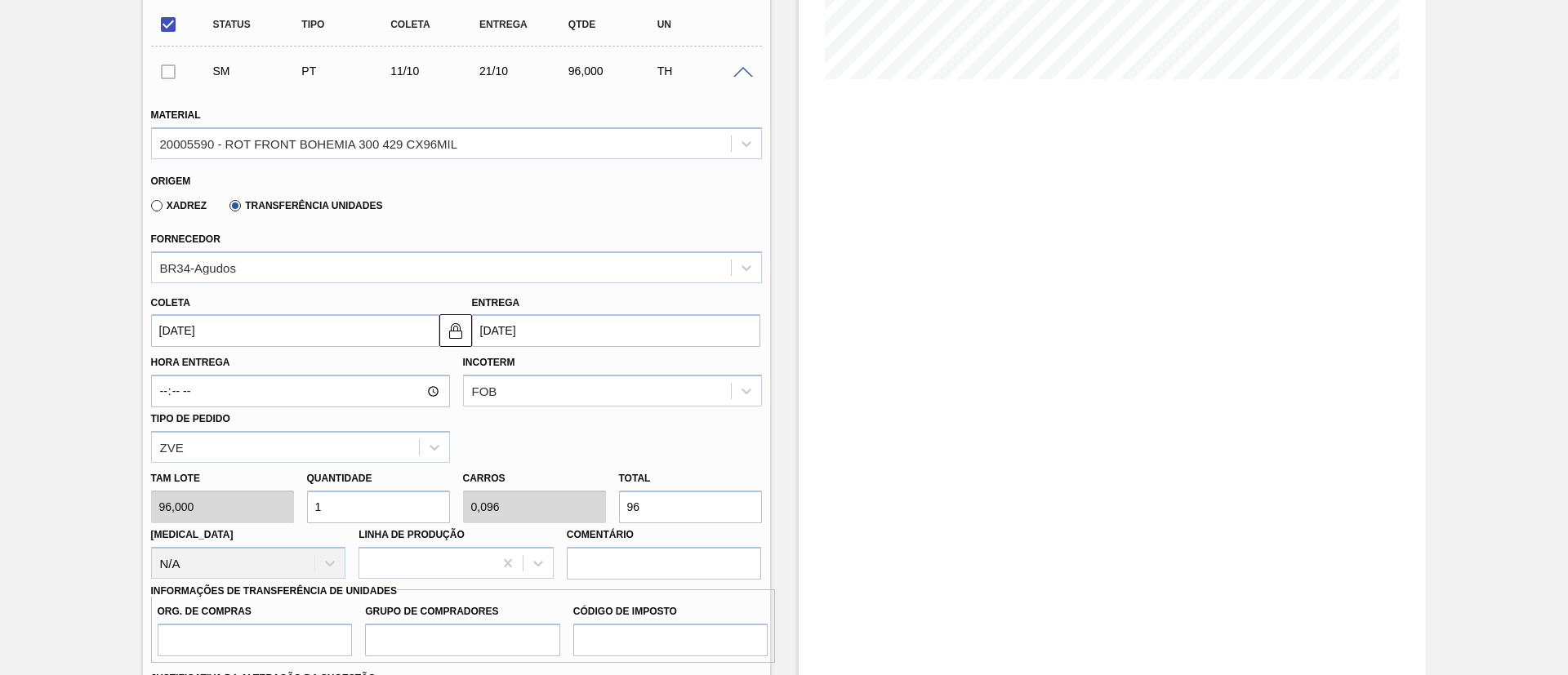
scroll to position [517, 0]
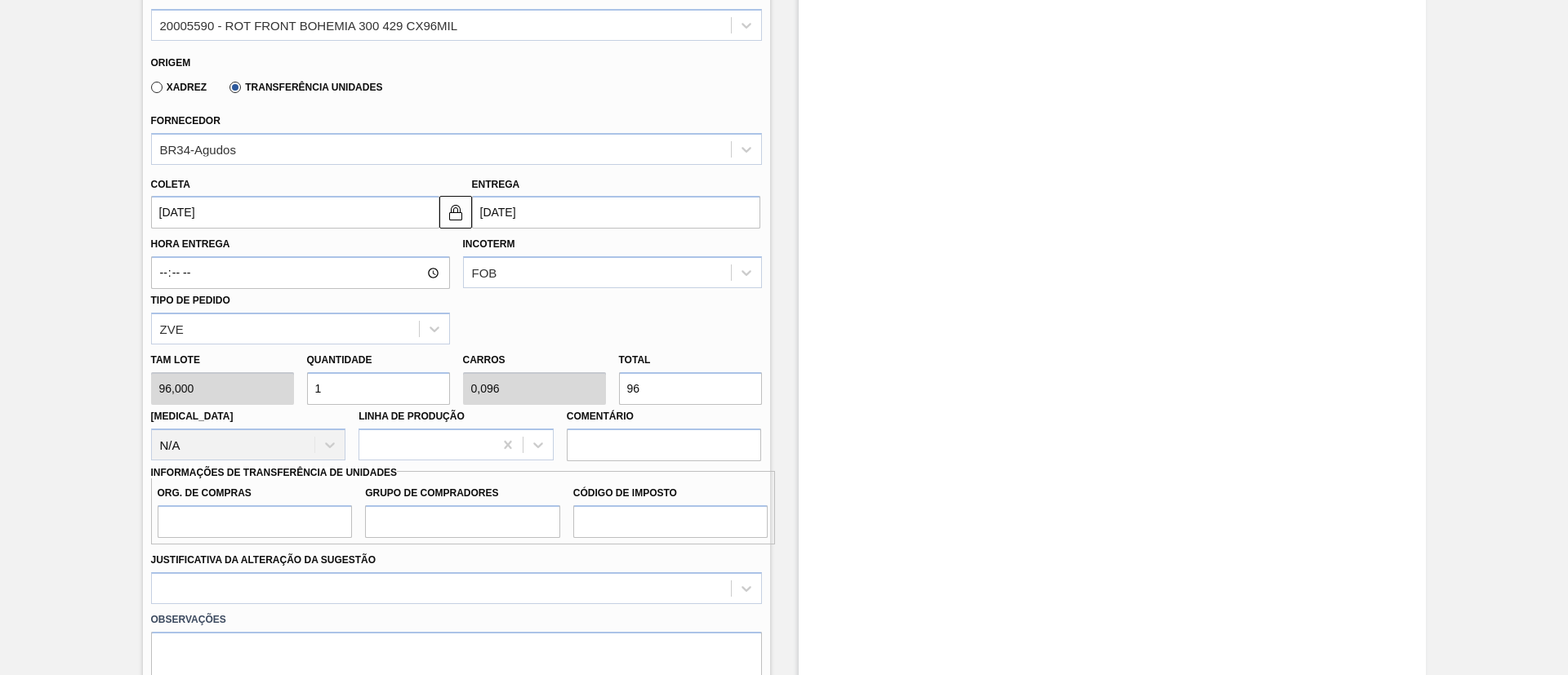
click at [577, 388] on div "[PERSON_NAME] 96,000 Quantidade 1 Carros 0,096 Total 96 [MEDICAL_DATA] N/A Linh…" at bounding box center [456, 403] width 624 height 117
type input "6"
type input "0,063"
type input "0,006"
type input "0,688"
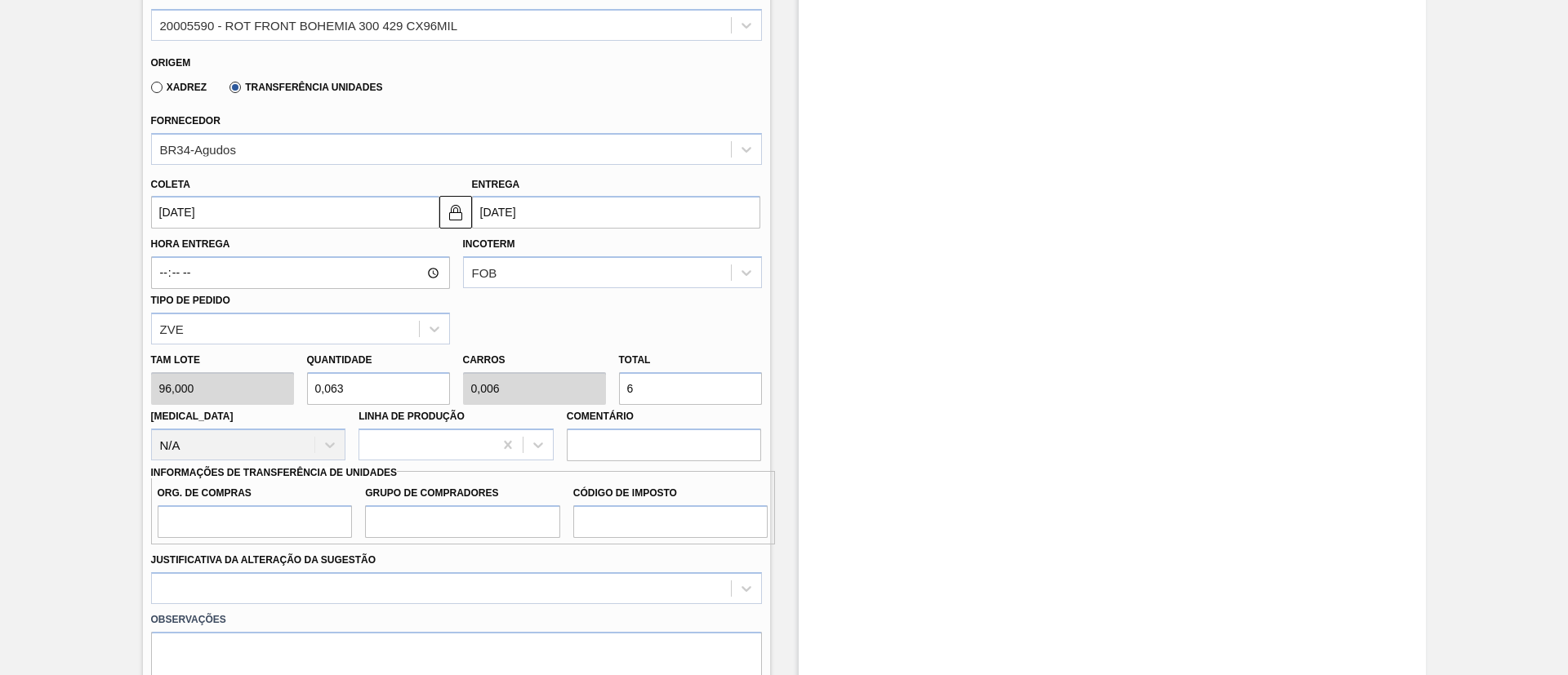
type input "0,066"
type input "66"
type input "6,875"
type input "0,66"
type input "660"
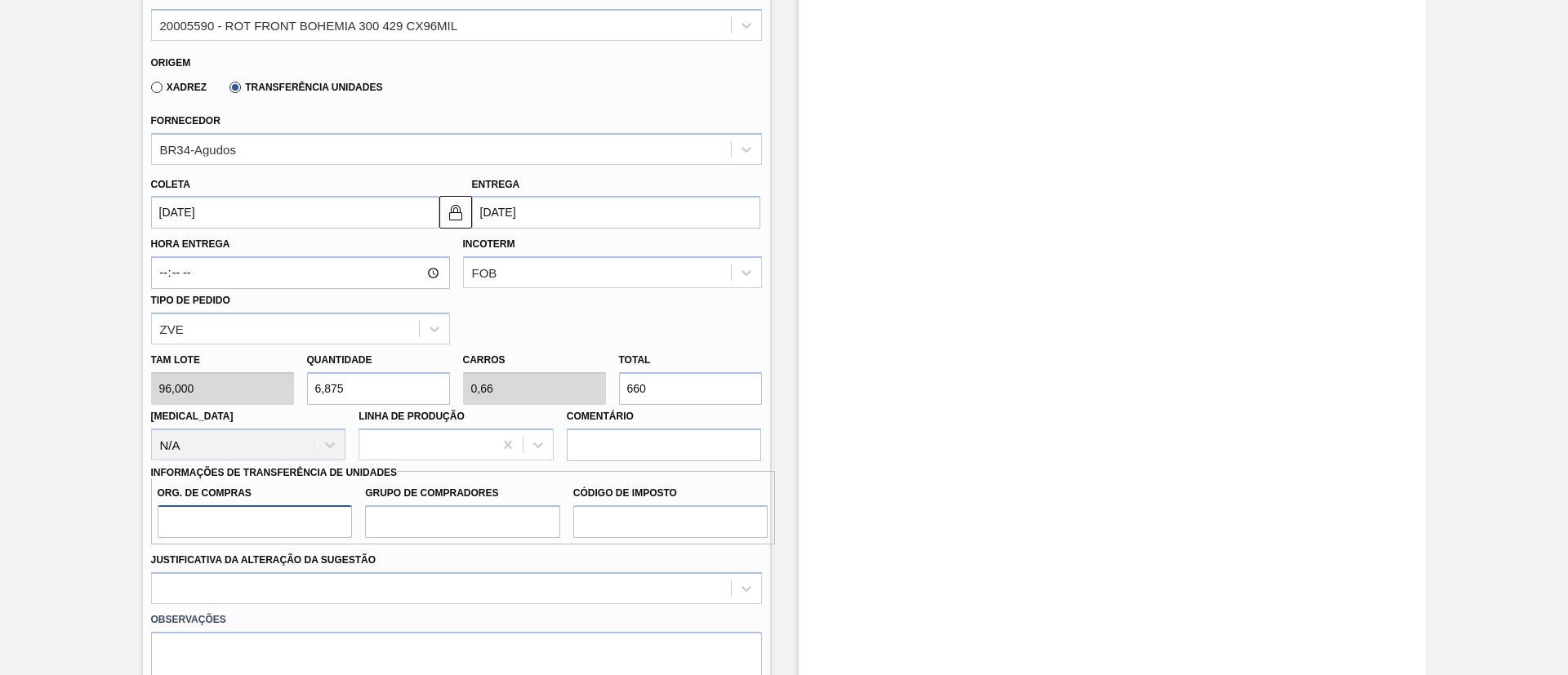
click at [261, 515] on input "Org. de Compras" at bounding box center [255, 521] width 195 height 33
type input "BR00"
click at [410, 519] on input "Grupo de Compradores" at bounding box center [462, 521] width 195 height 33
type input "A01"
click at [621, 523] on input "Código de Imposto" at bounding box center [671, 521] width 195 height 33
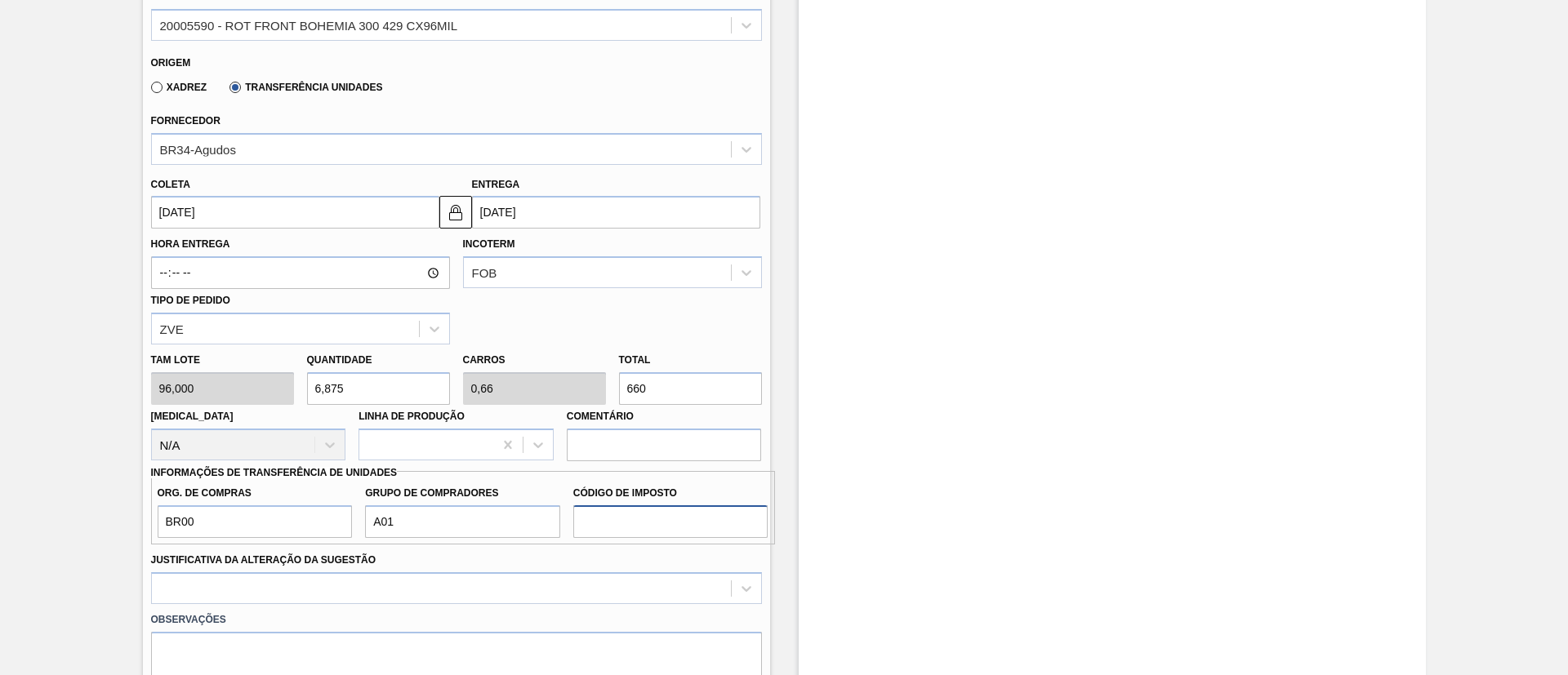
type input "I1"
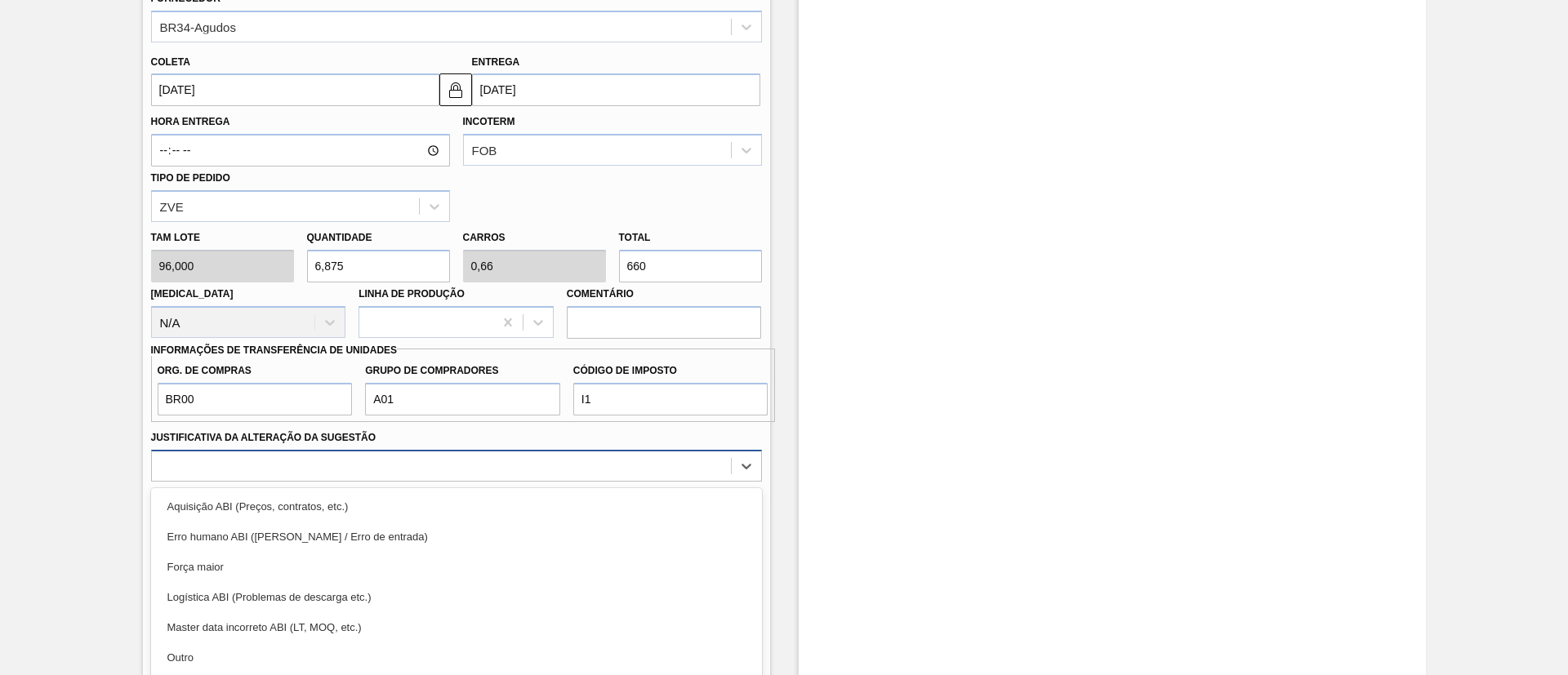
scroll to position [704, 0]
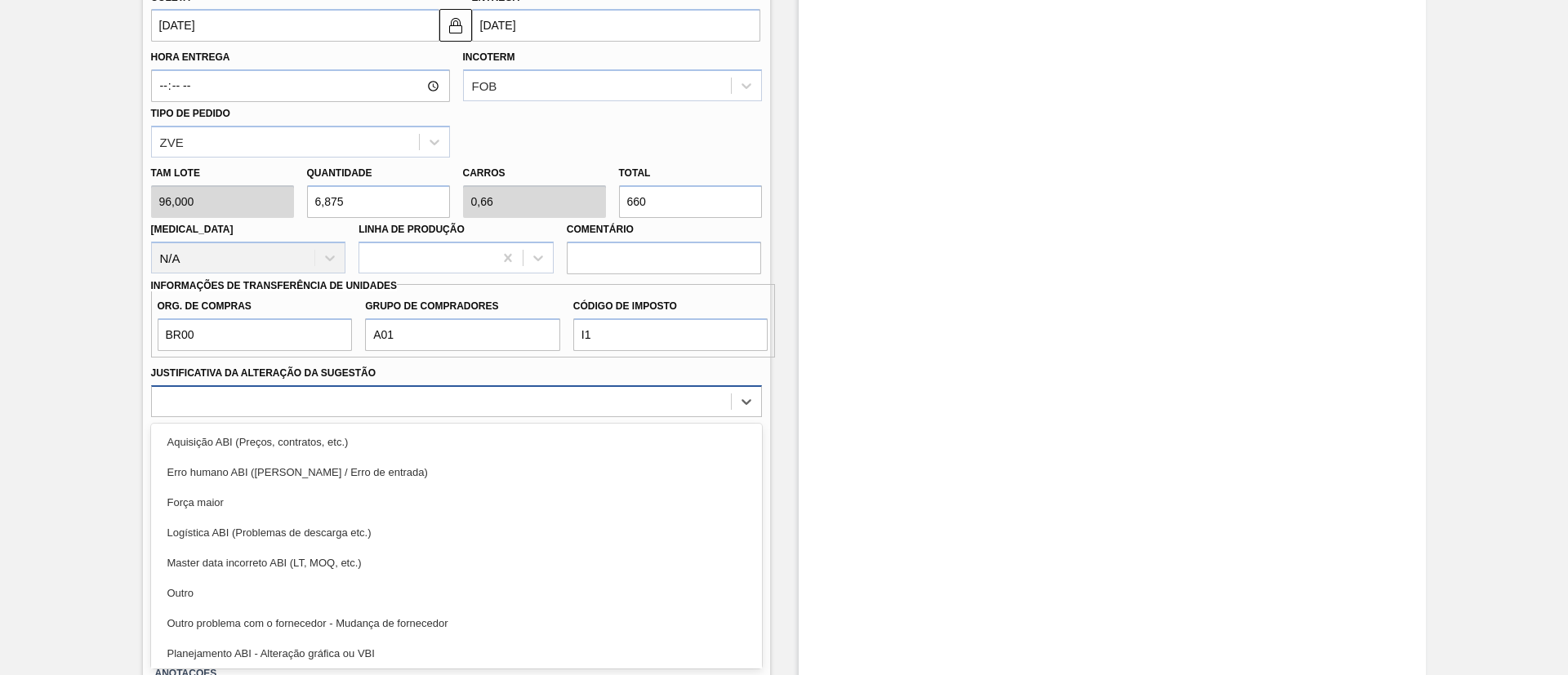
click at [374, 417] on div "option Erro humano ABI (Cálculo / Erro de entrada) focused, 2 of 18. 18 results…" at bounding box center [456, 401] width 611 height 32
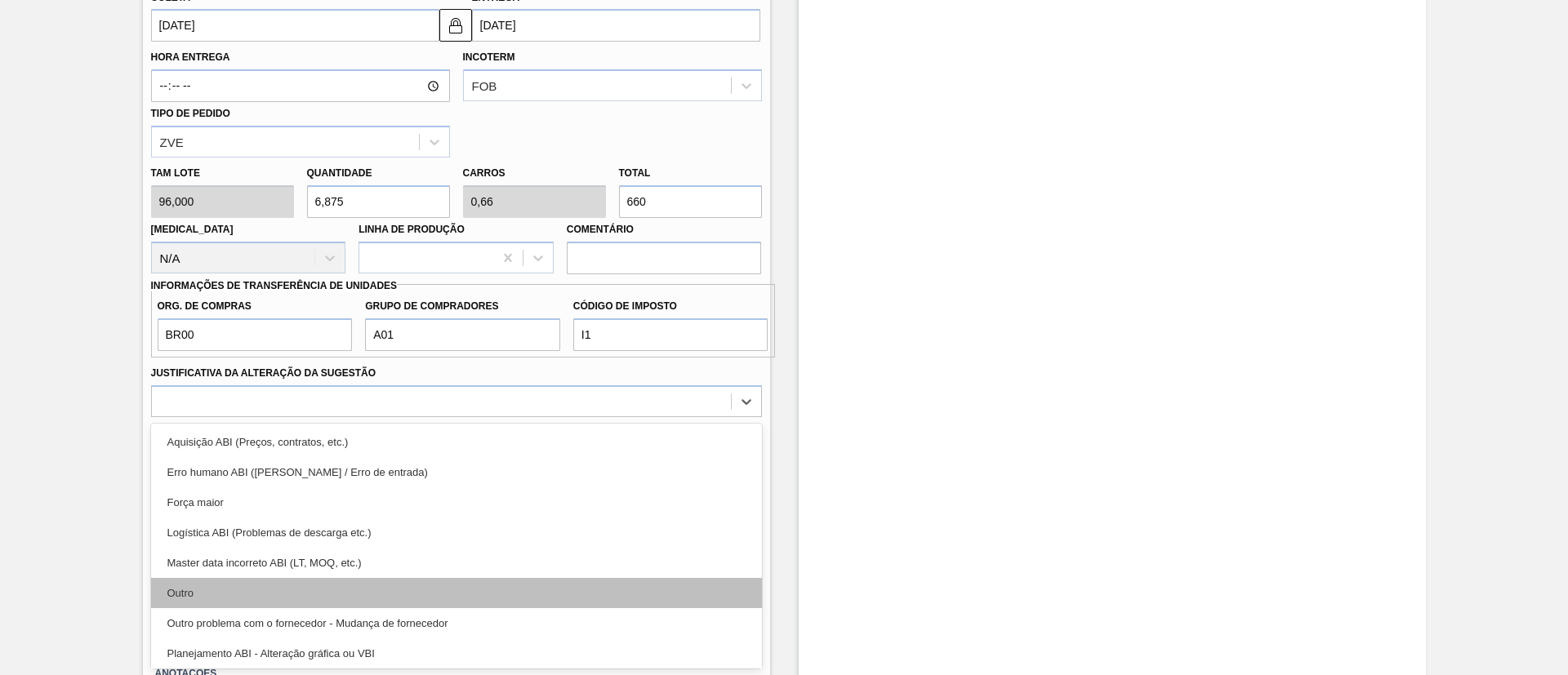
click at [294, 602] on div "Outro" at bounding box center [456, 593] width 611 height 30
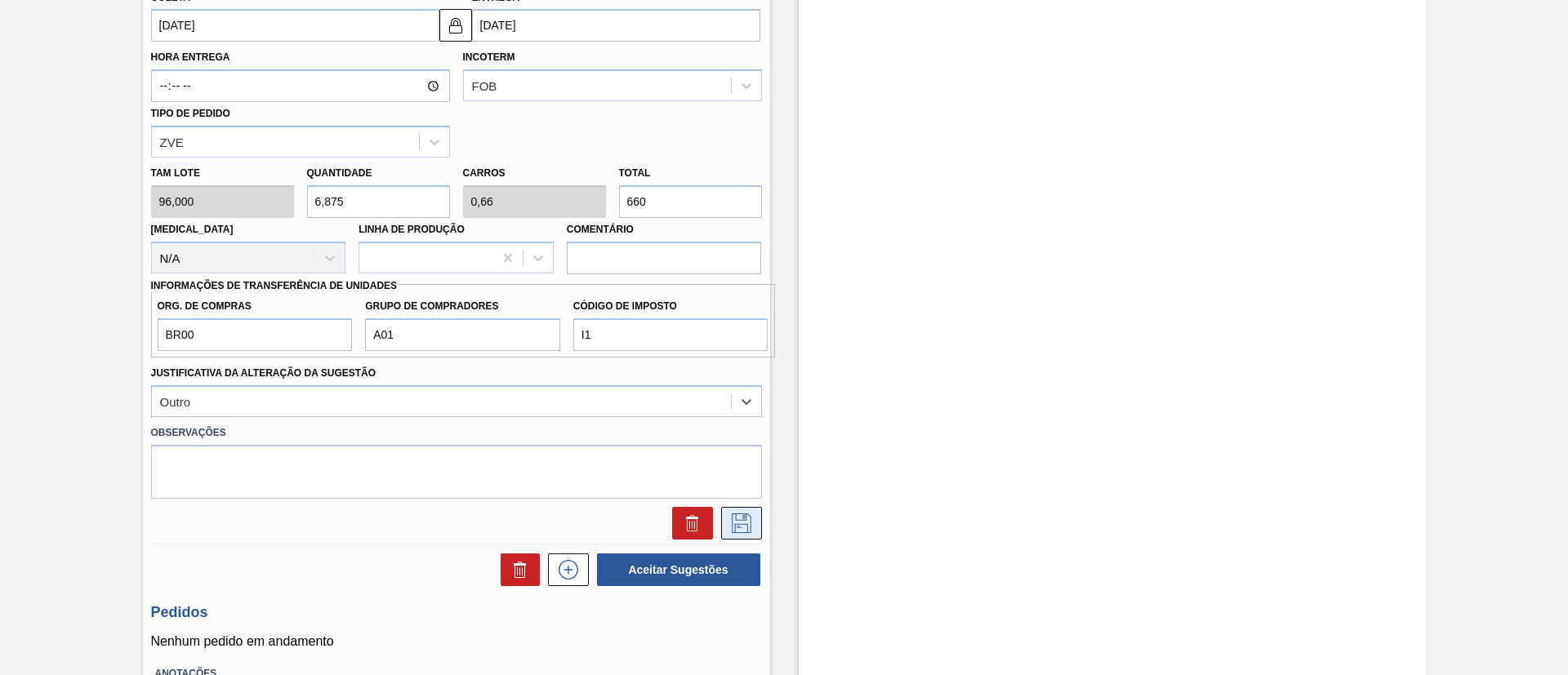
click at [753, 515] on button at bounding box center [741, 523] width 40 height 33
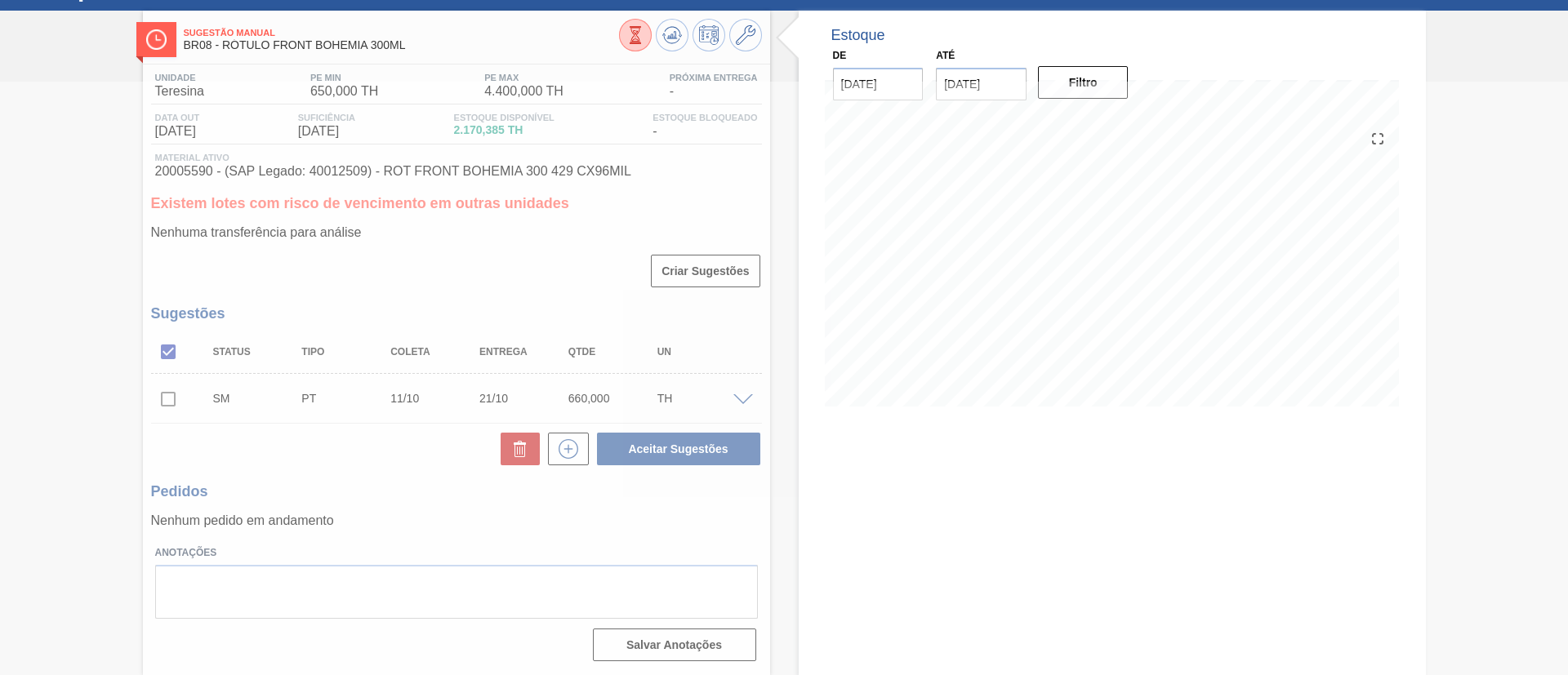
scroll to position [71, 0]
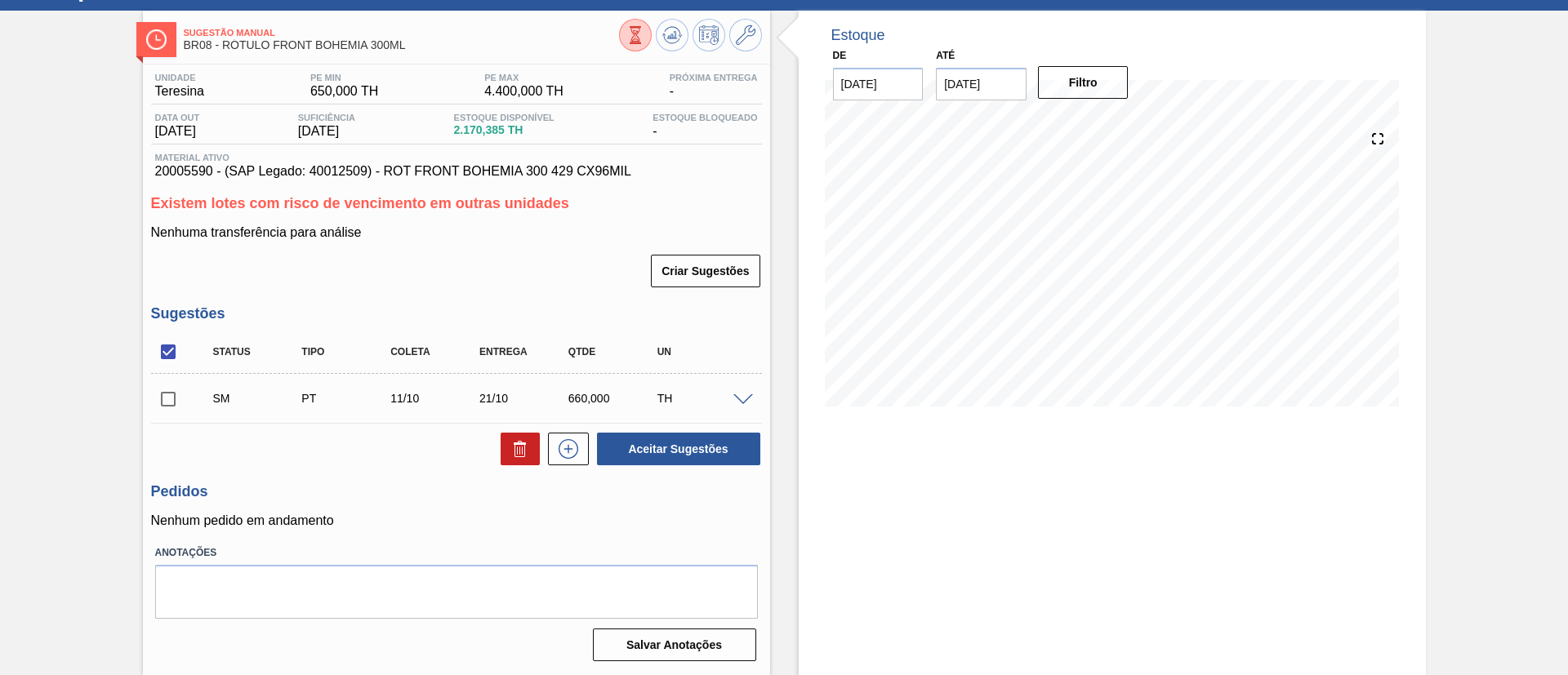
click at [167, 396] on input "checkbox" at bounding box center [168, 399] width 34 height 34
checkbox input "true"
click at [644, 456] on button "Aceitar Sugestões" at bounding box center [679, 448] width 163 height 33
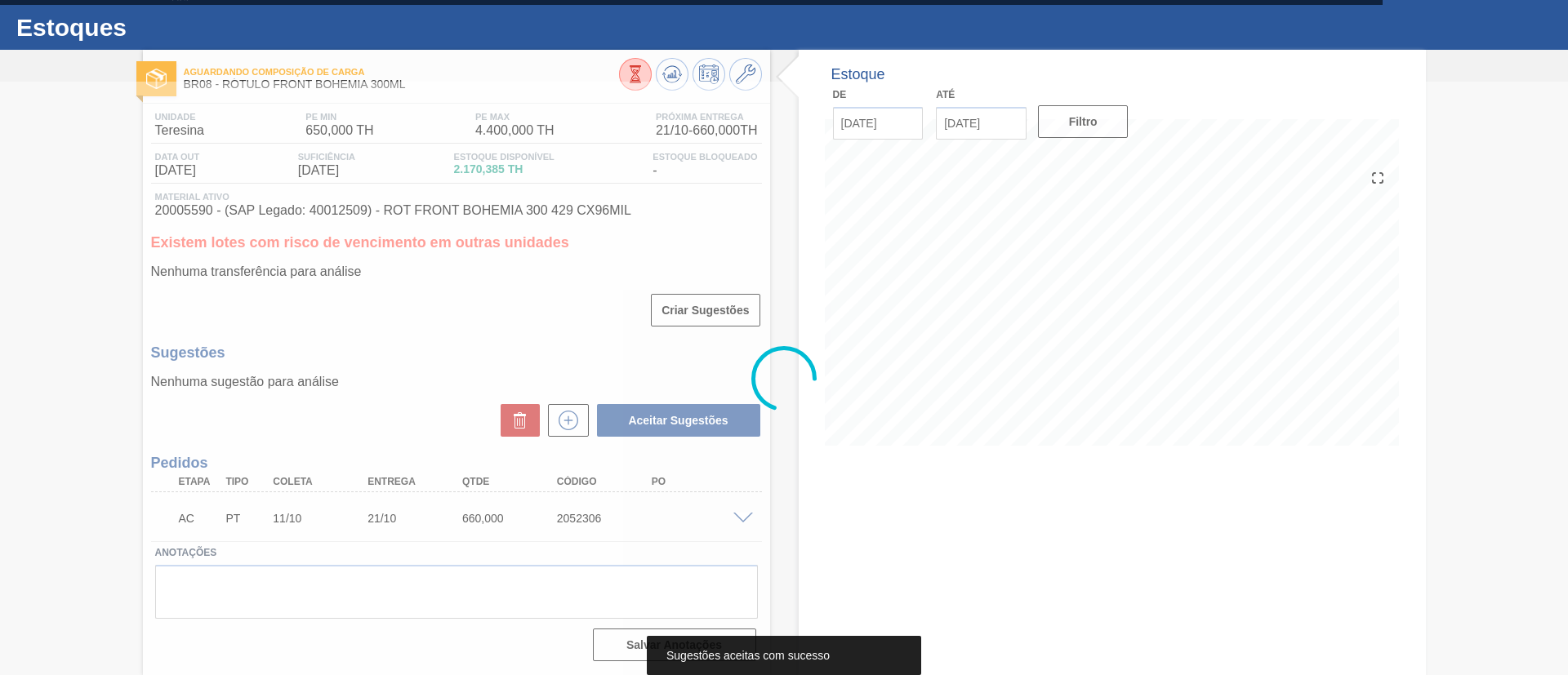
scroll to position [32, 0]
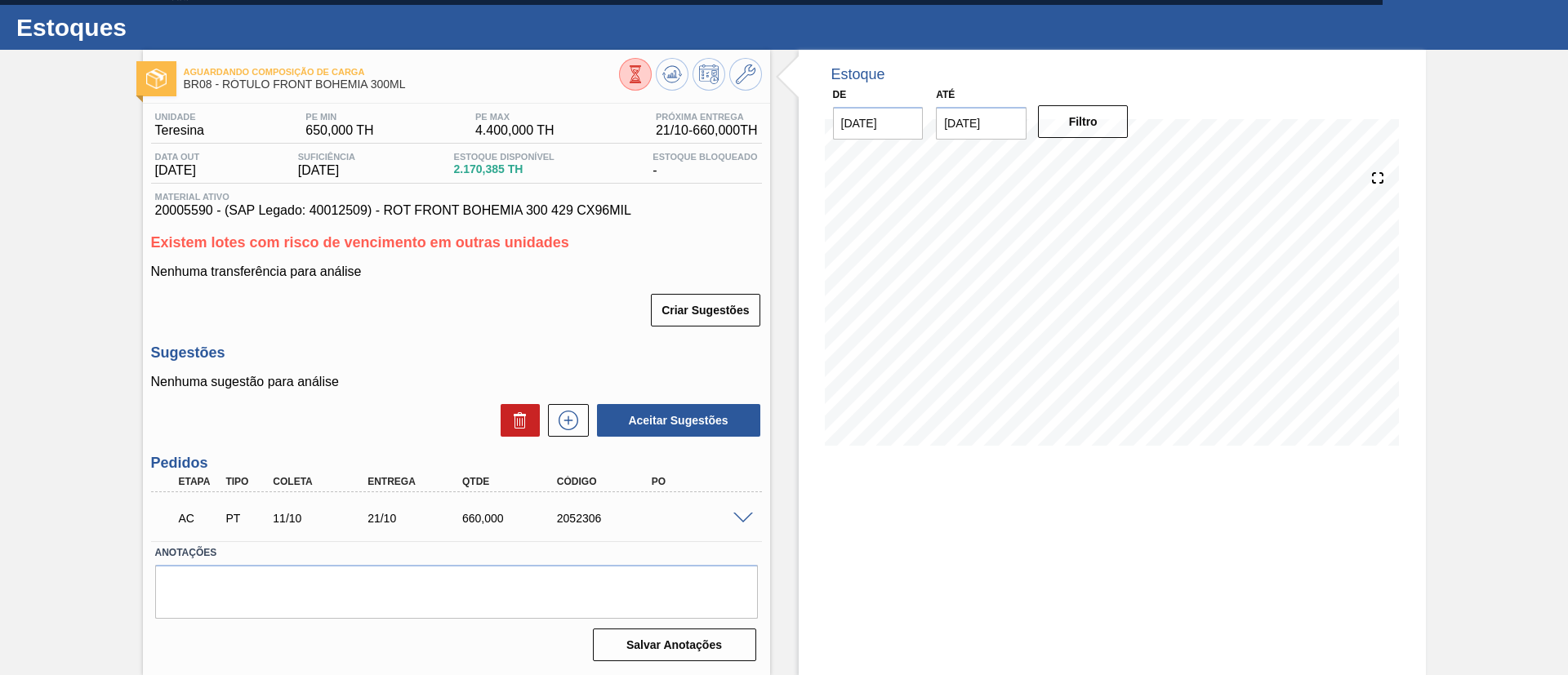
click at [730, 512] on div at bounding box center [745, 518] width 33 height 12
click at [738, 519] on span at bounding box center [743, 519] width 19 height 12
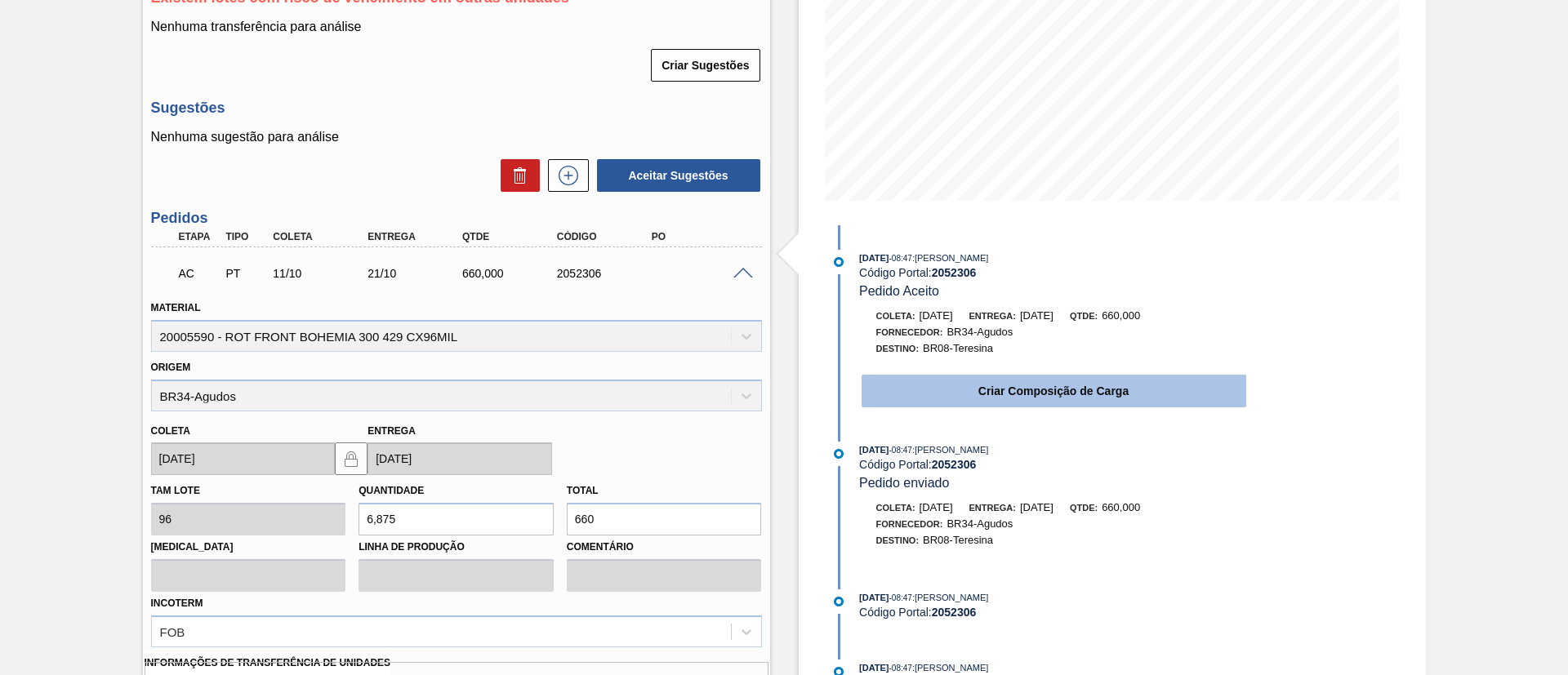
click at [1006, 386] on button "Criar Composição de Carga" at bounding box center [1054, 390] width 385 height 33
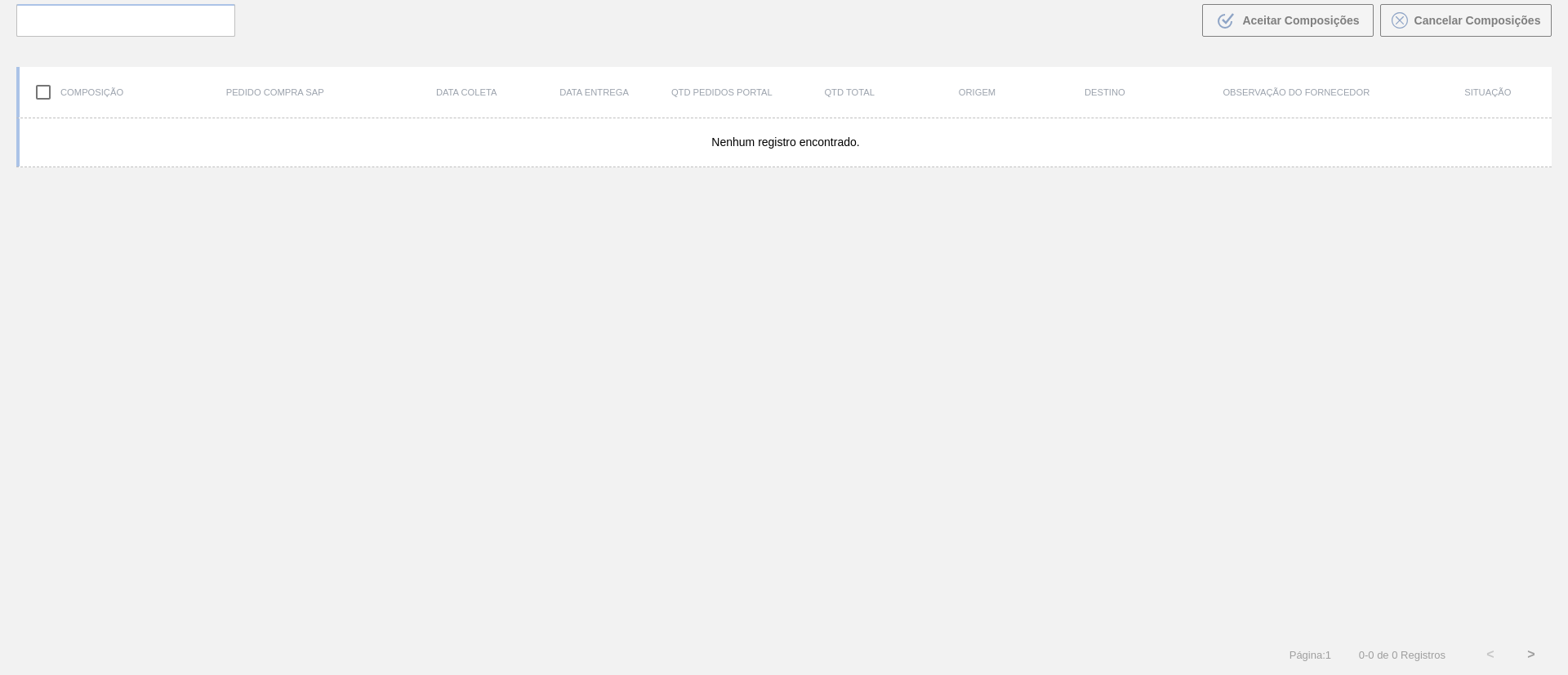
scroll to position [118, 0]
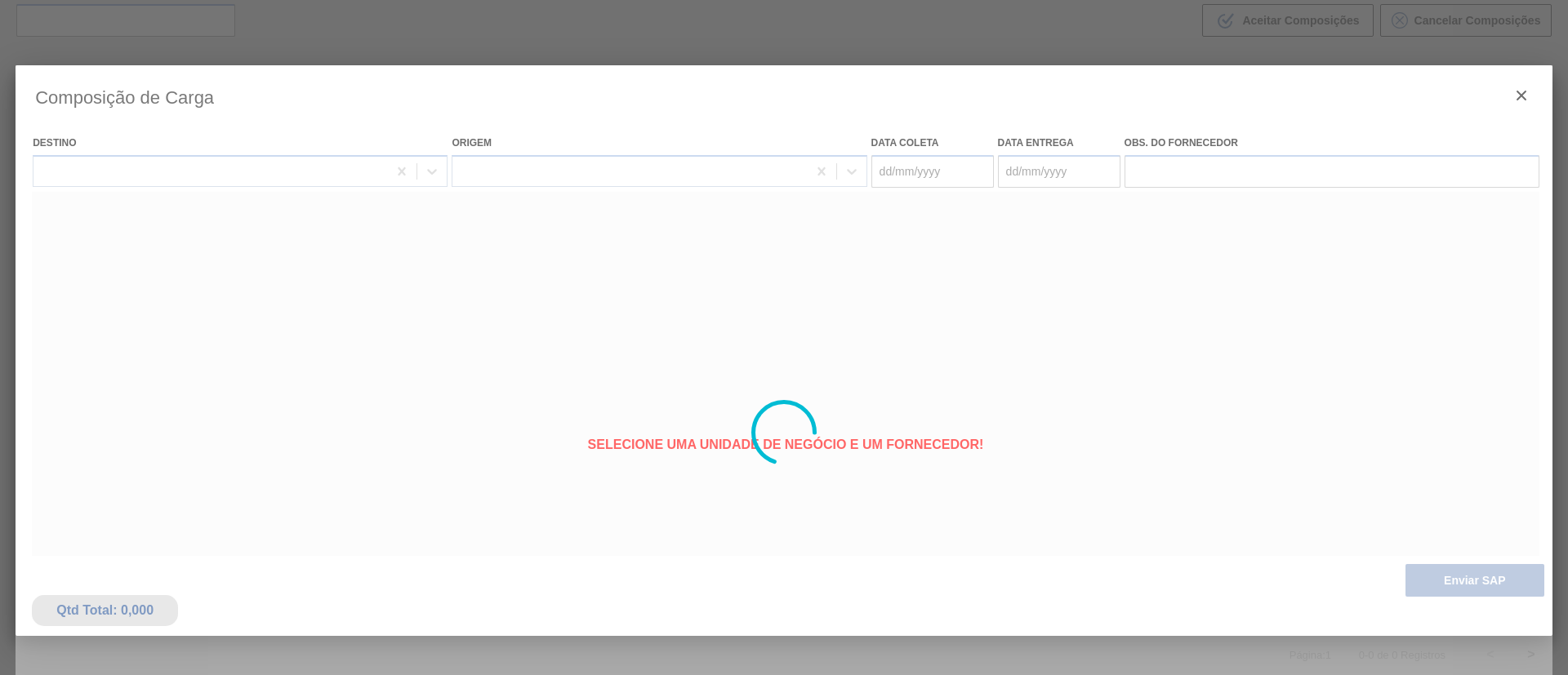
type coleta "[DATE]"
type Entrega "[DATE]"
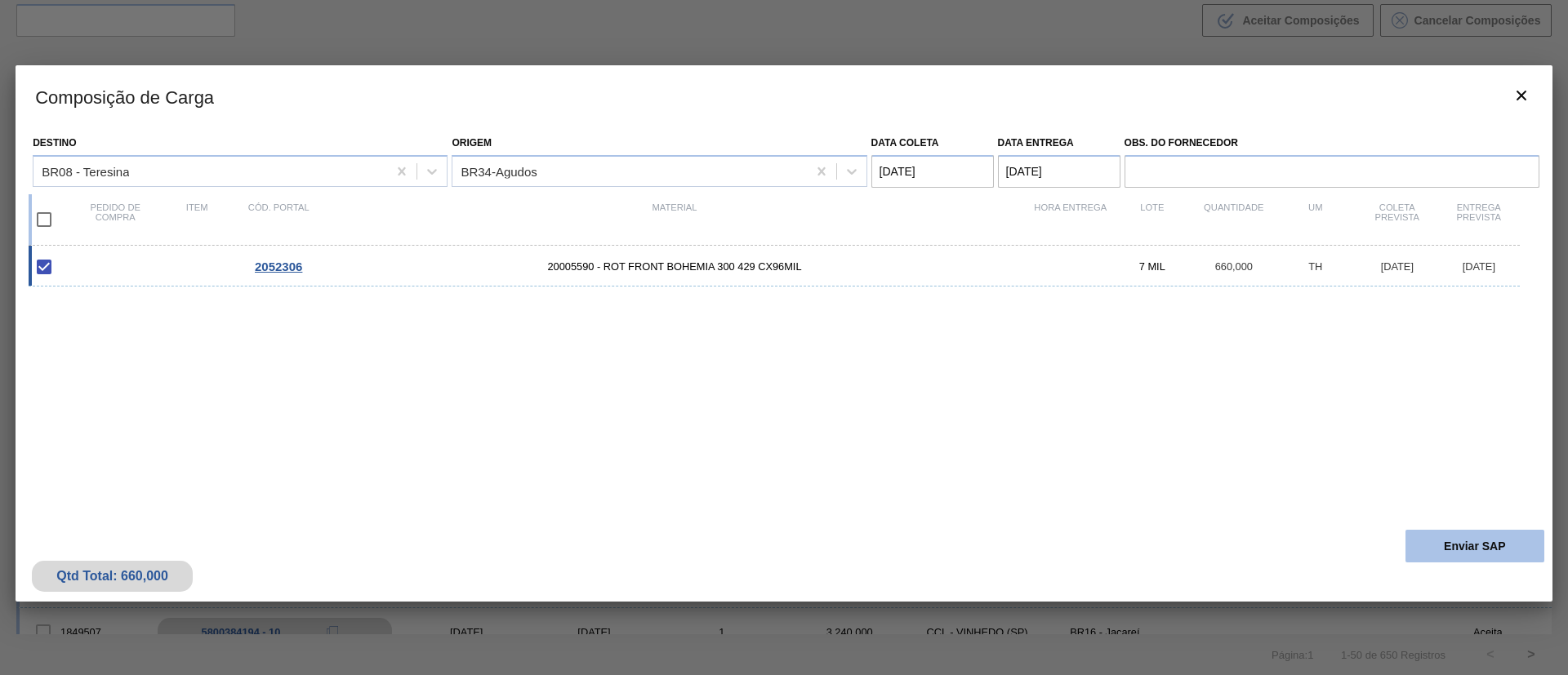
click at [1472, 532] on button "Enviar SAP" at bounding box center [1475, 546] width 139 height 33
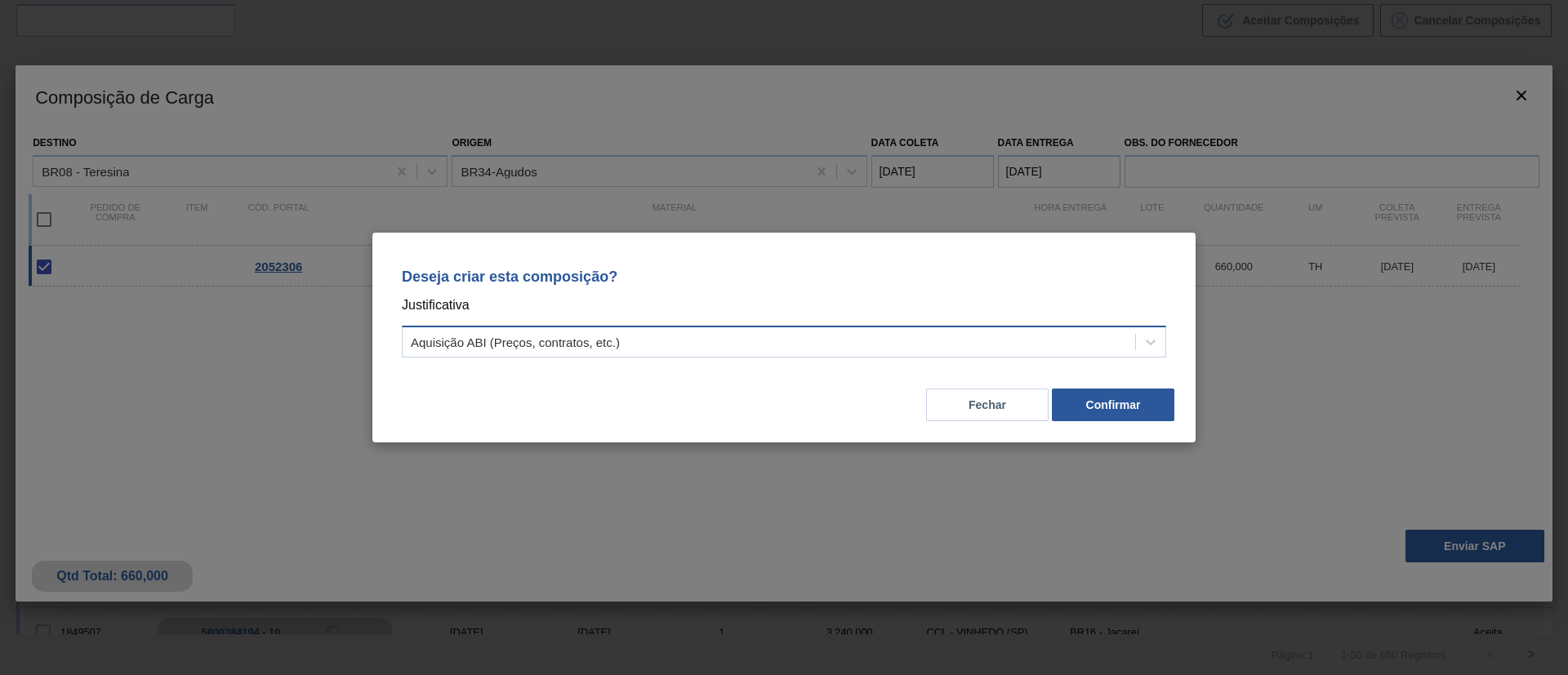
click at [689, 338] on div "Aquisição ABI (Preços, contratos, etc.)" at bounding box center [768, 342] width 732 height 24
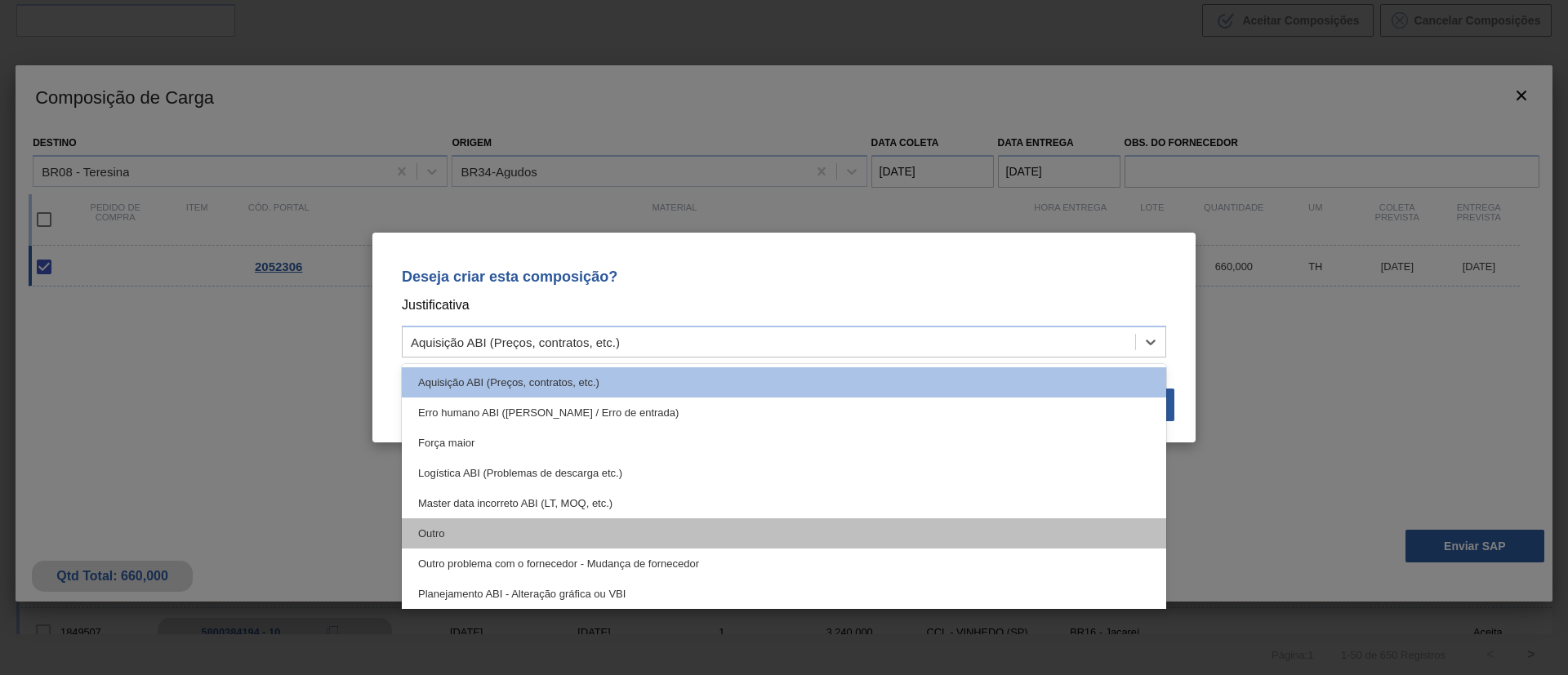
click at [512, 530] on div "Outro" at bounding box center [784, 533] width 765 height 30
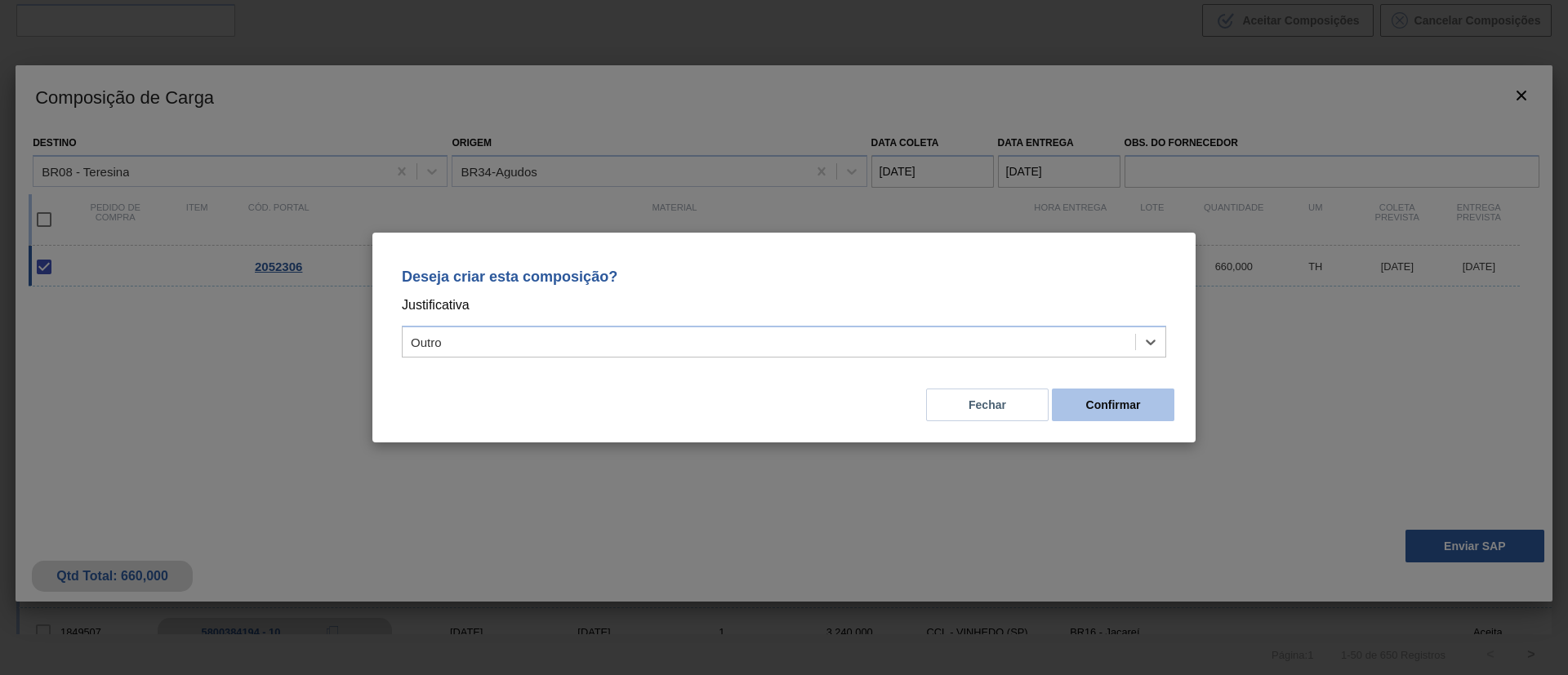
click at [1116, 411] on button "Confirmar" at bounding box center [1113, 404] width 122 height 33
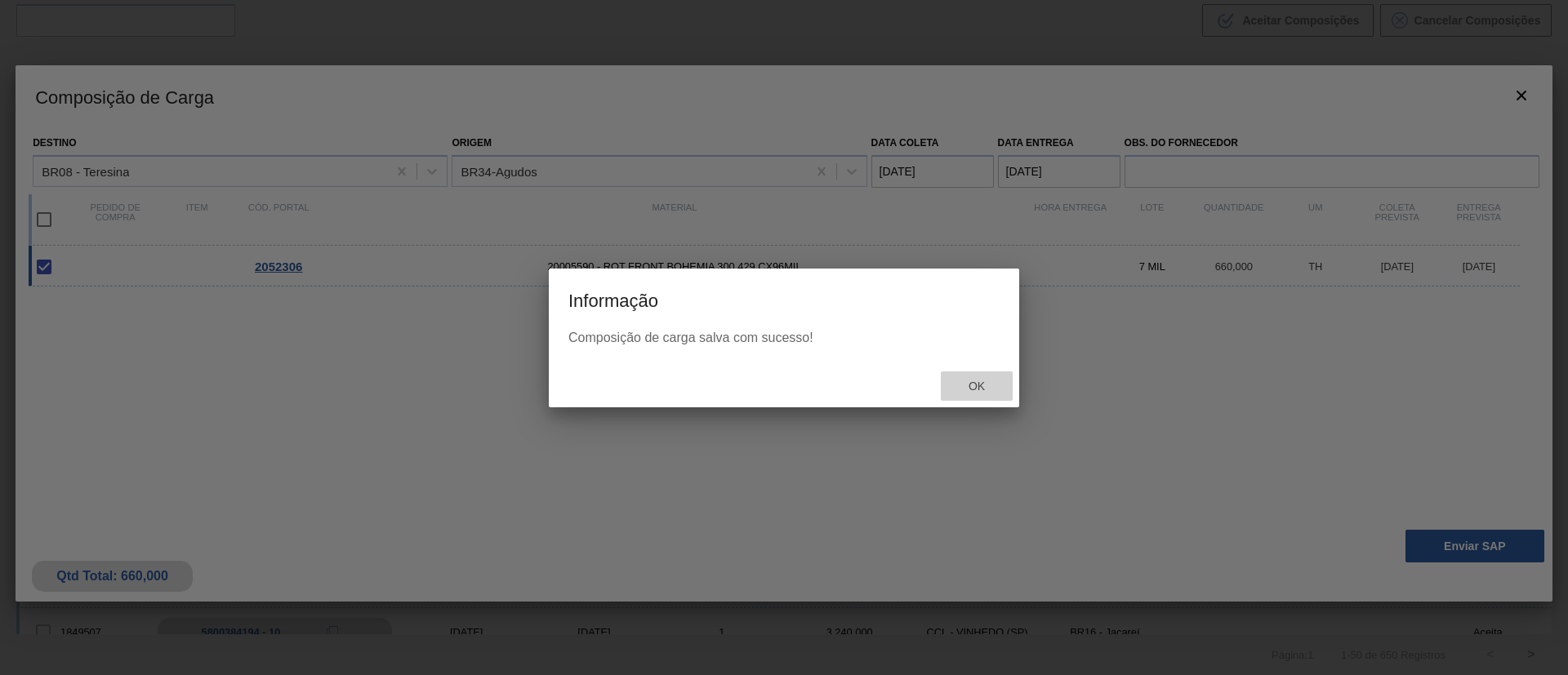
click at [987, 382] on span "Ok" at bounding box center [976, 386] width 42 height 13
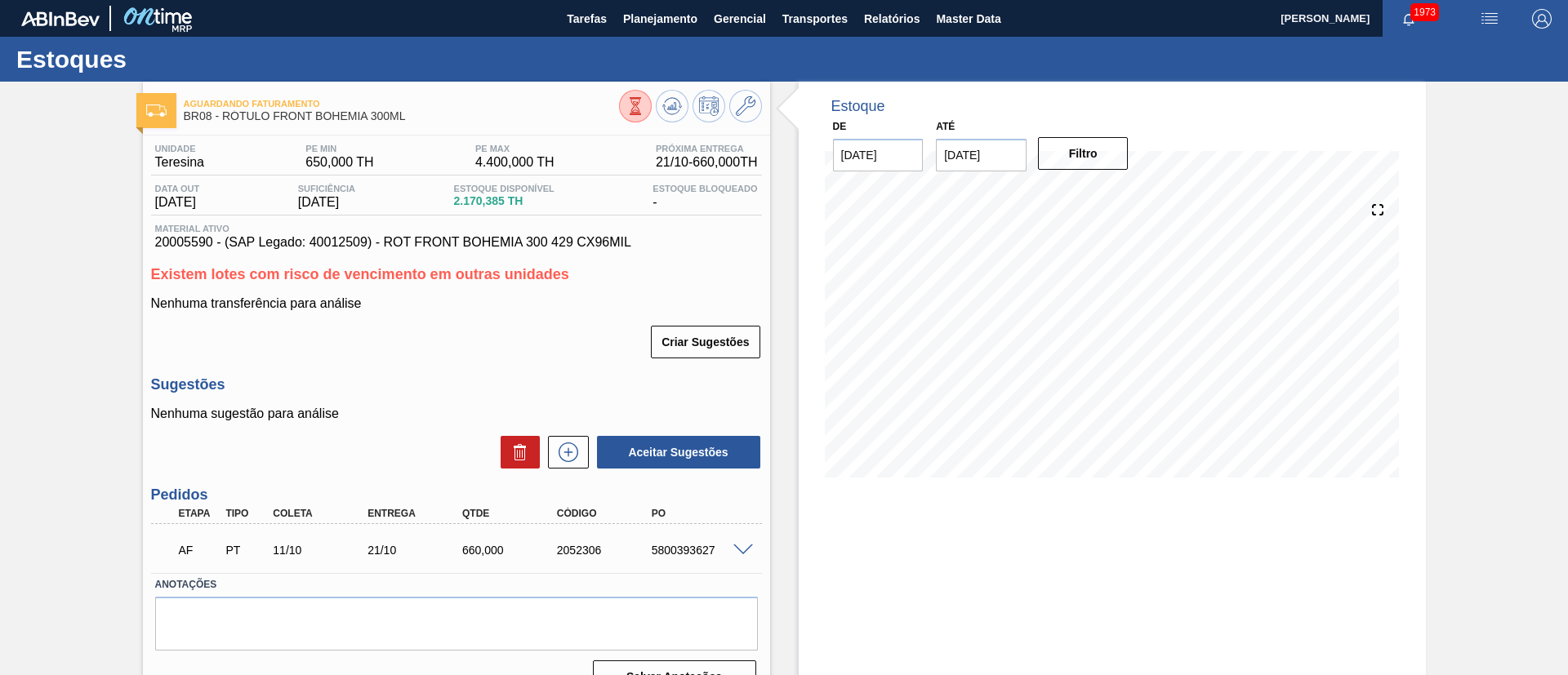
click at [667, 546] on div "5800393627" at bounding box center [701, 550] width 106 height 13
copy div "5800393627"
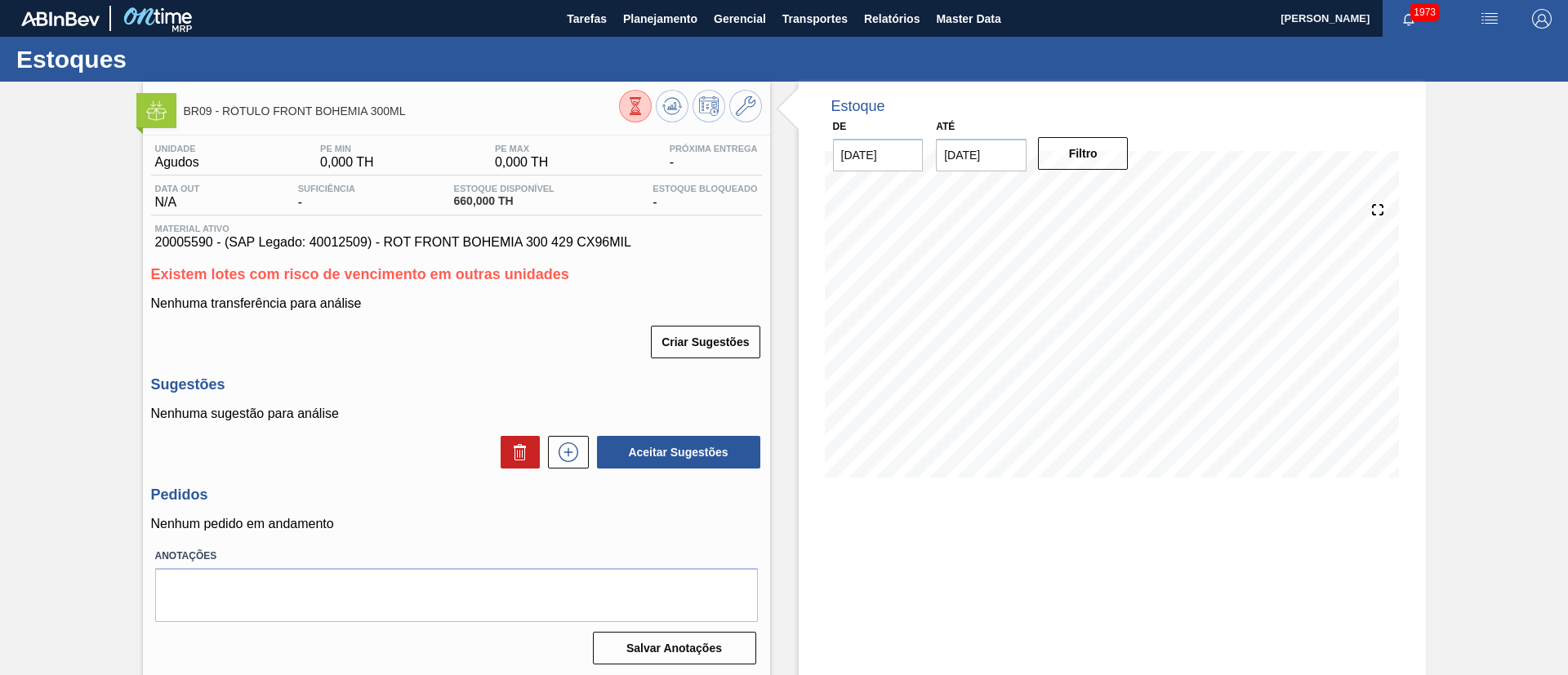
click at [628, 101] on icon at bounding box center [635, 106] width 18 height 18
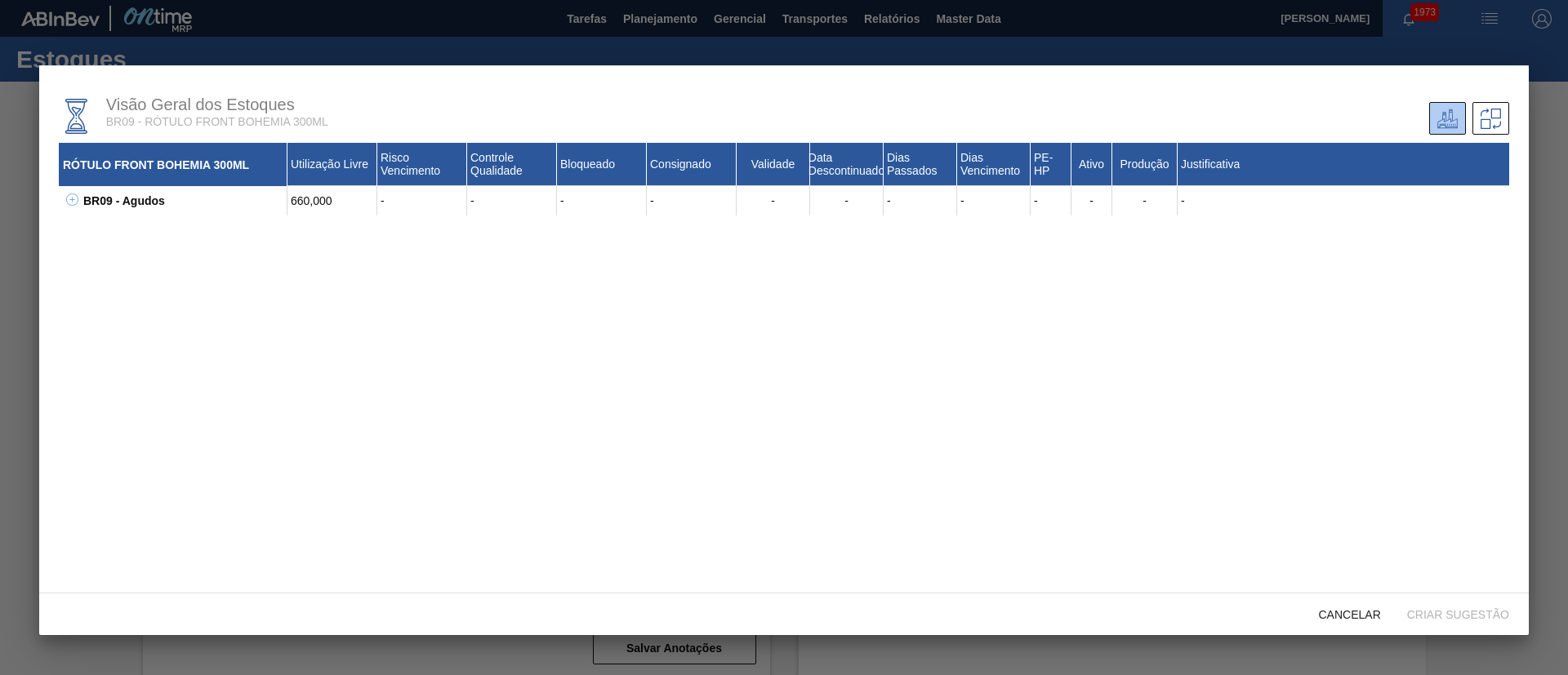
click at [72, 207] on button at bounding box center [69, 200] width 17 height 17
click at [1382, 621] on div "Cancelar" at bounding box center [1349, 614] width 88 height 30
